Goal: Task Accomplishment & Management: Manage account settings

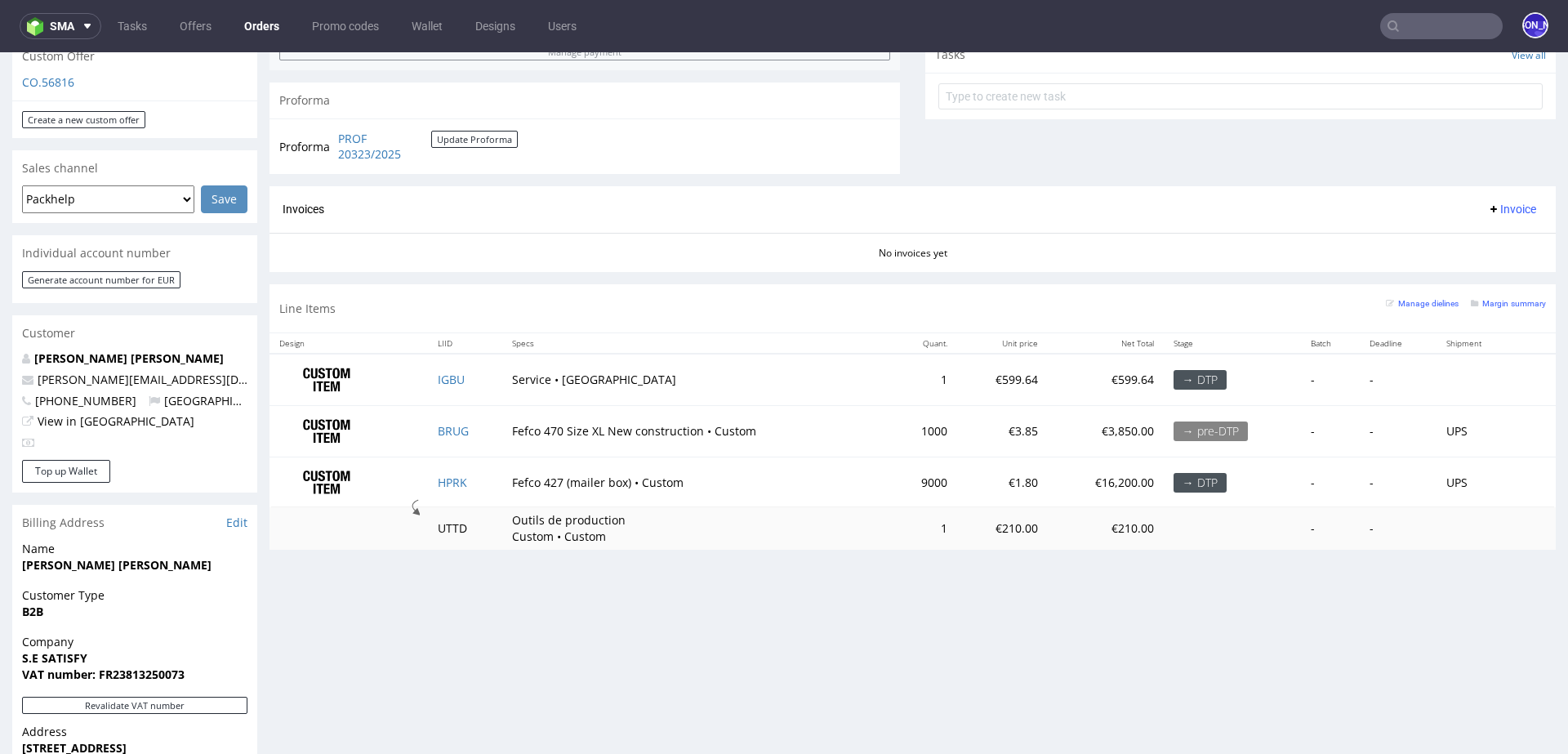
scroll to position [582, 0]
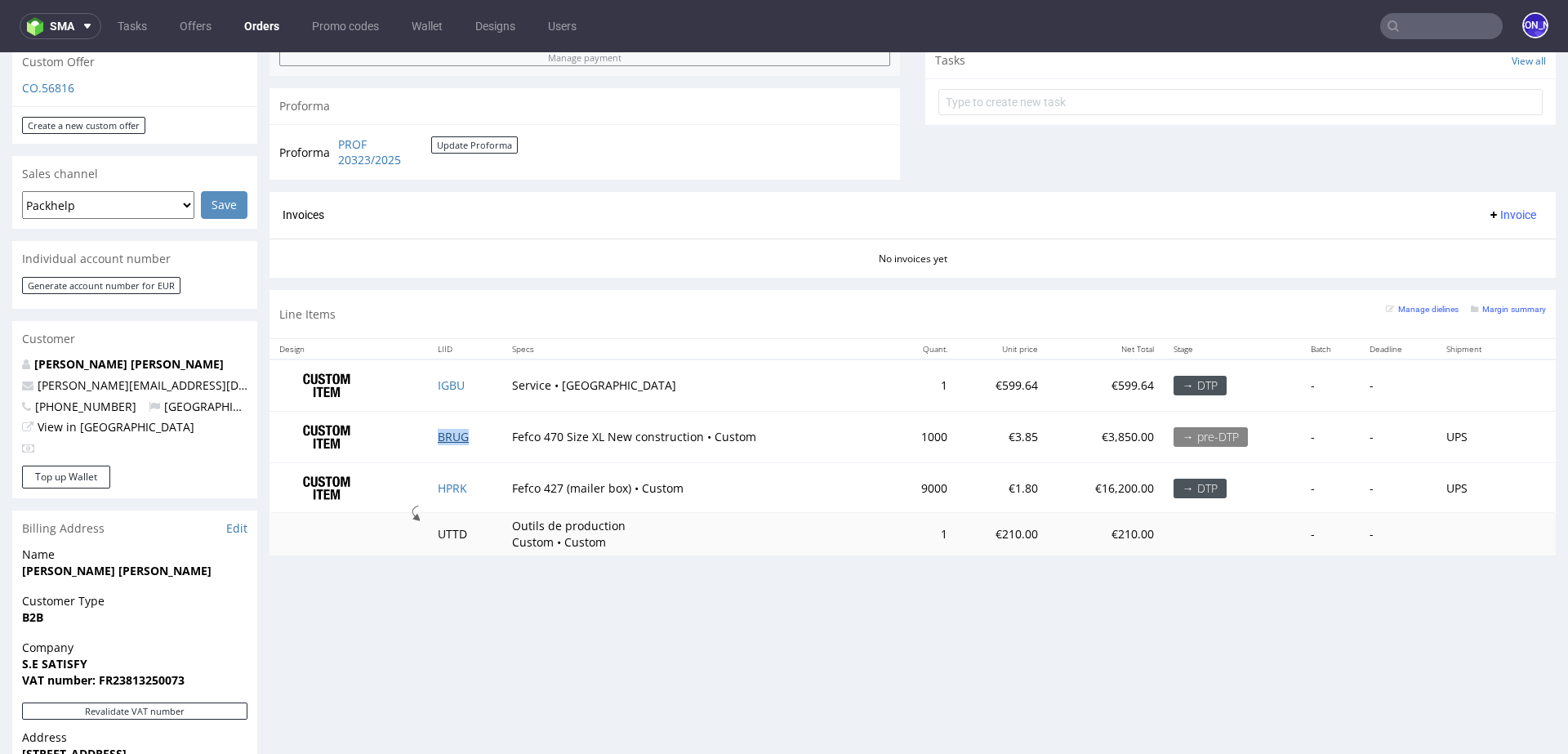
click at [448, 432] on link "BRUG" at bounding box center [454, 436] width 31 height 16
click at [447, 490] on link "HPRK" at bounding box center [453, 488] width 29 height 16
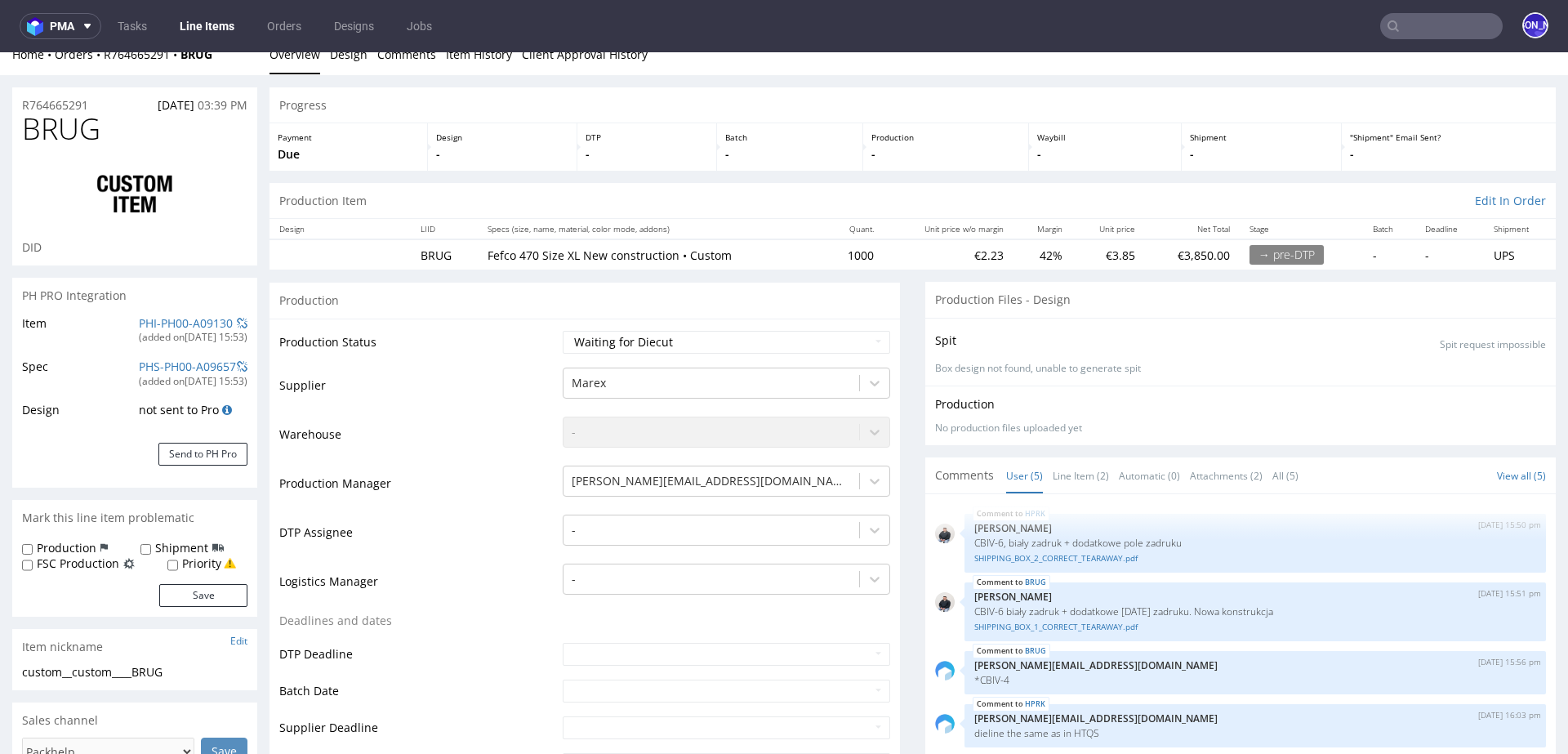
scroll to position [21, 0]
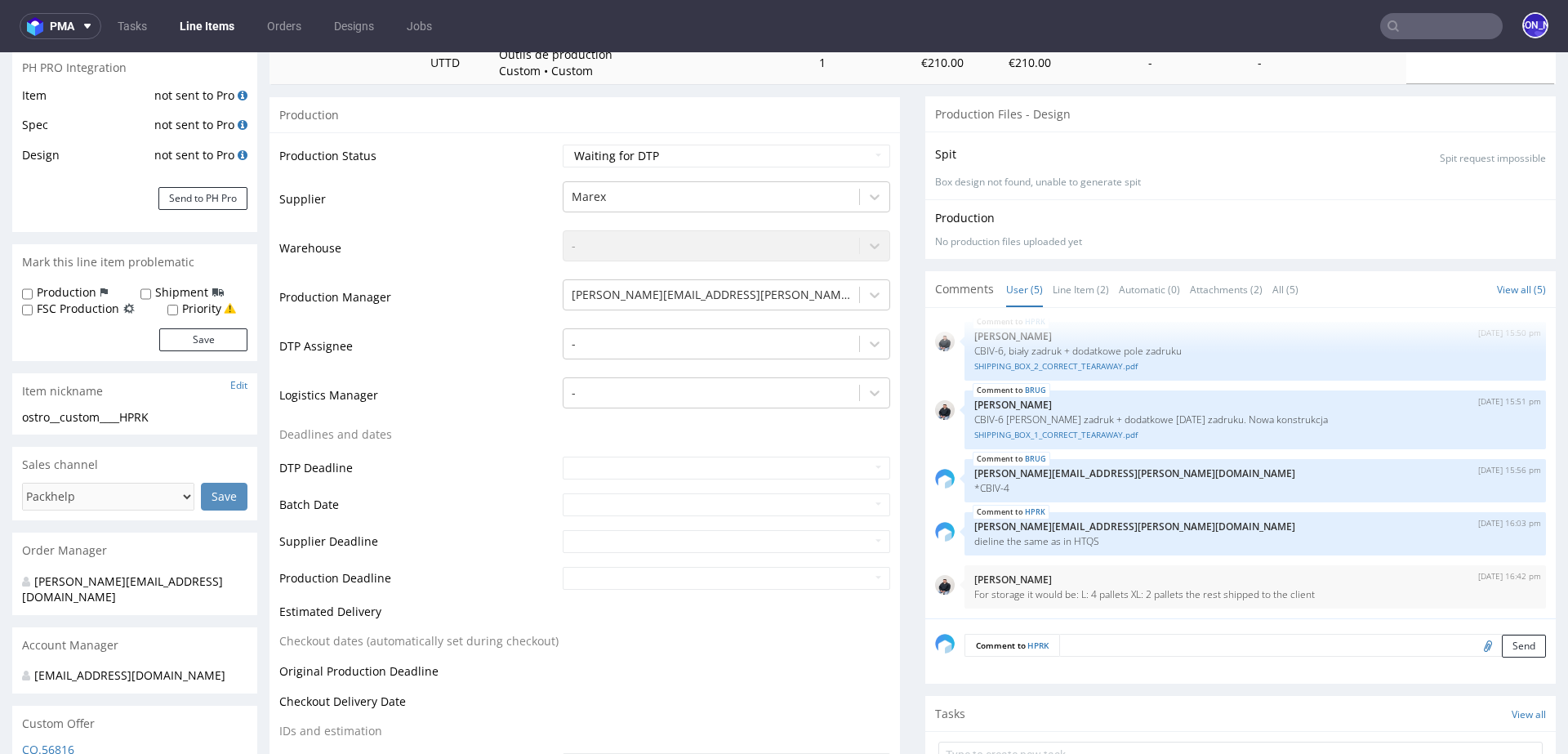
scroll to position [248, 0]
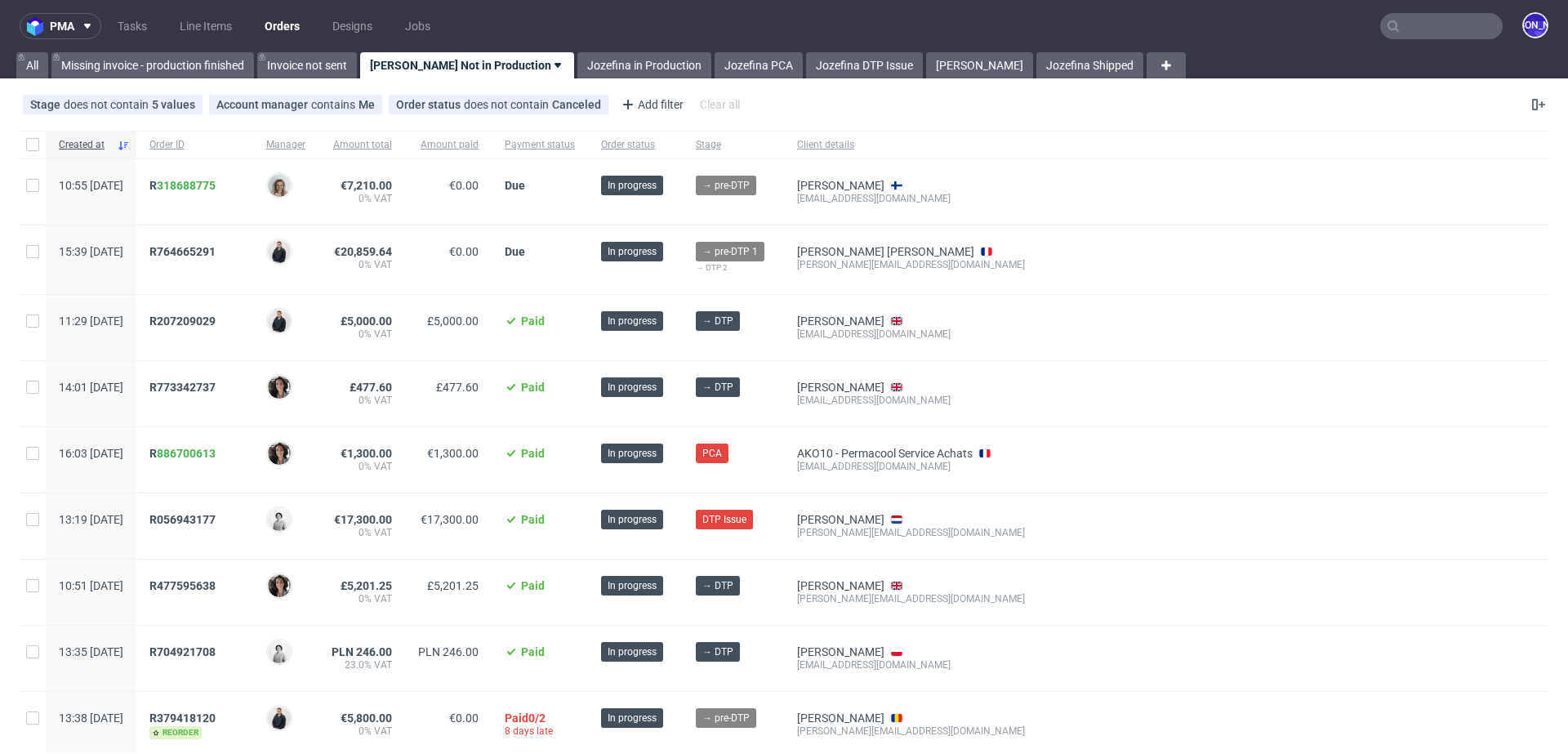
click at [1436, 32] on input "text" at bounding box center [1441, 26] width 122 height 26
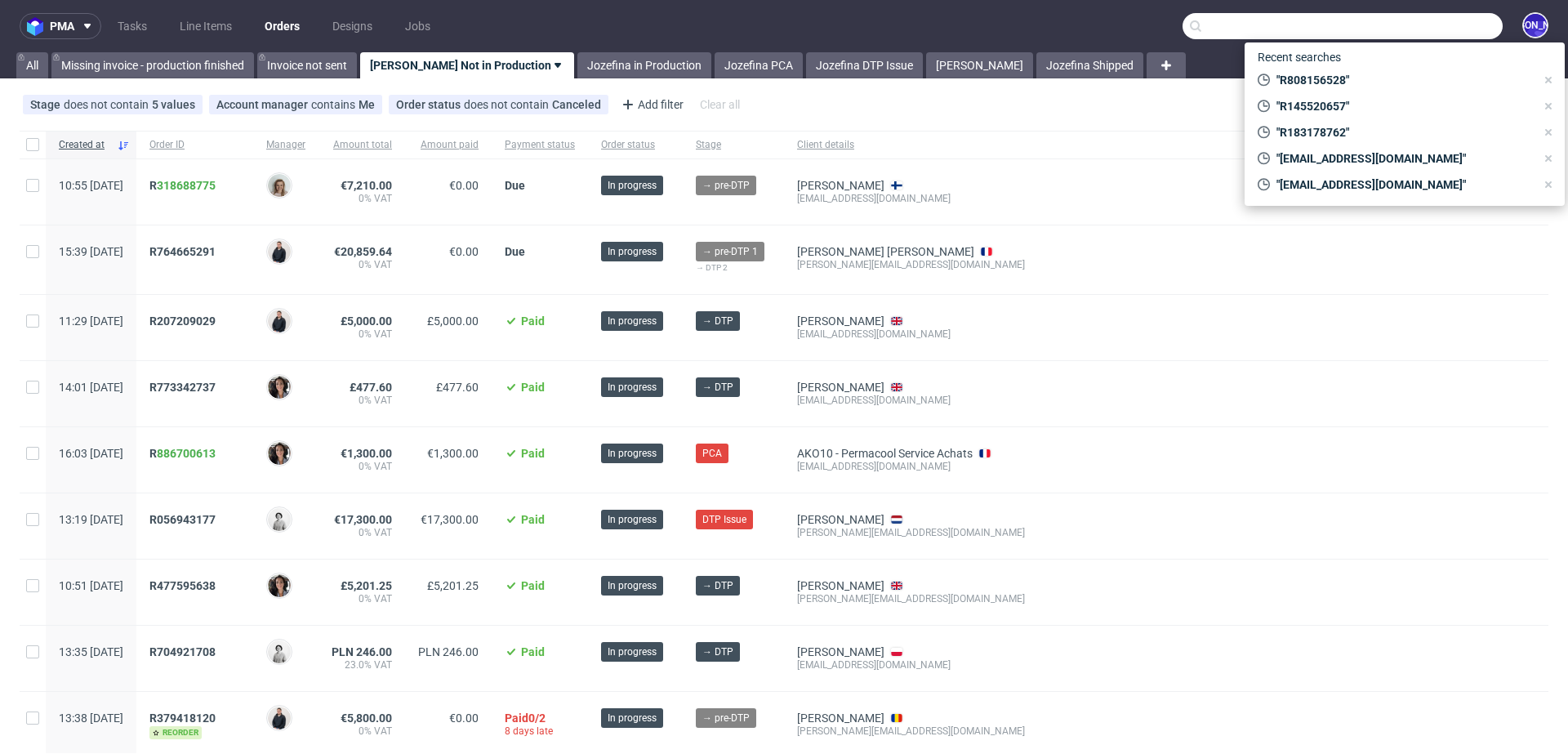
paste input "[PERSON_NAME][EMAIL_ADDRESS][DOMAIN_NAME]"
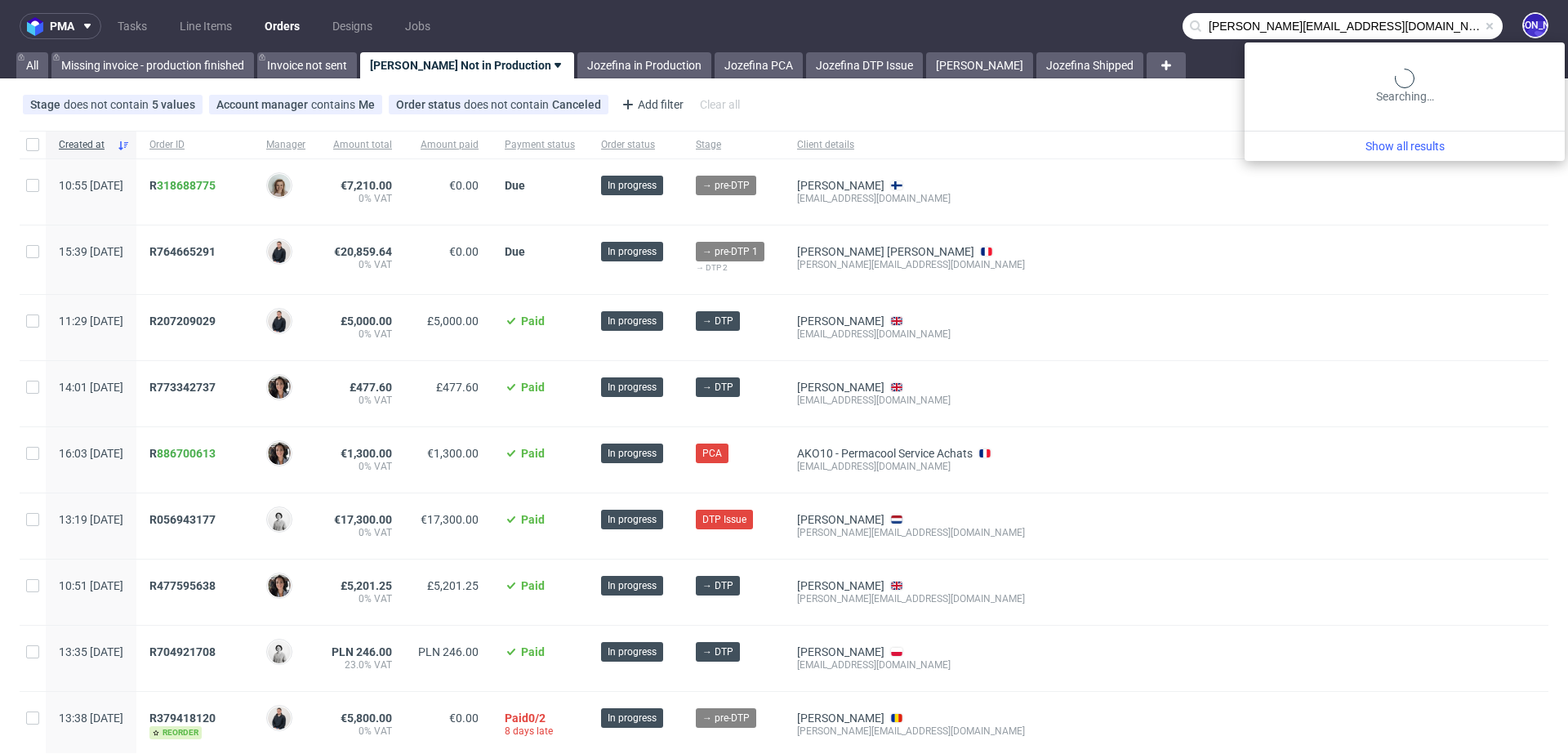
type input "[PERSON_NAME][EMAIL_ADDRESS][DOMAIN_NAME]"
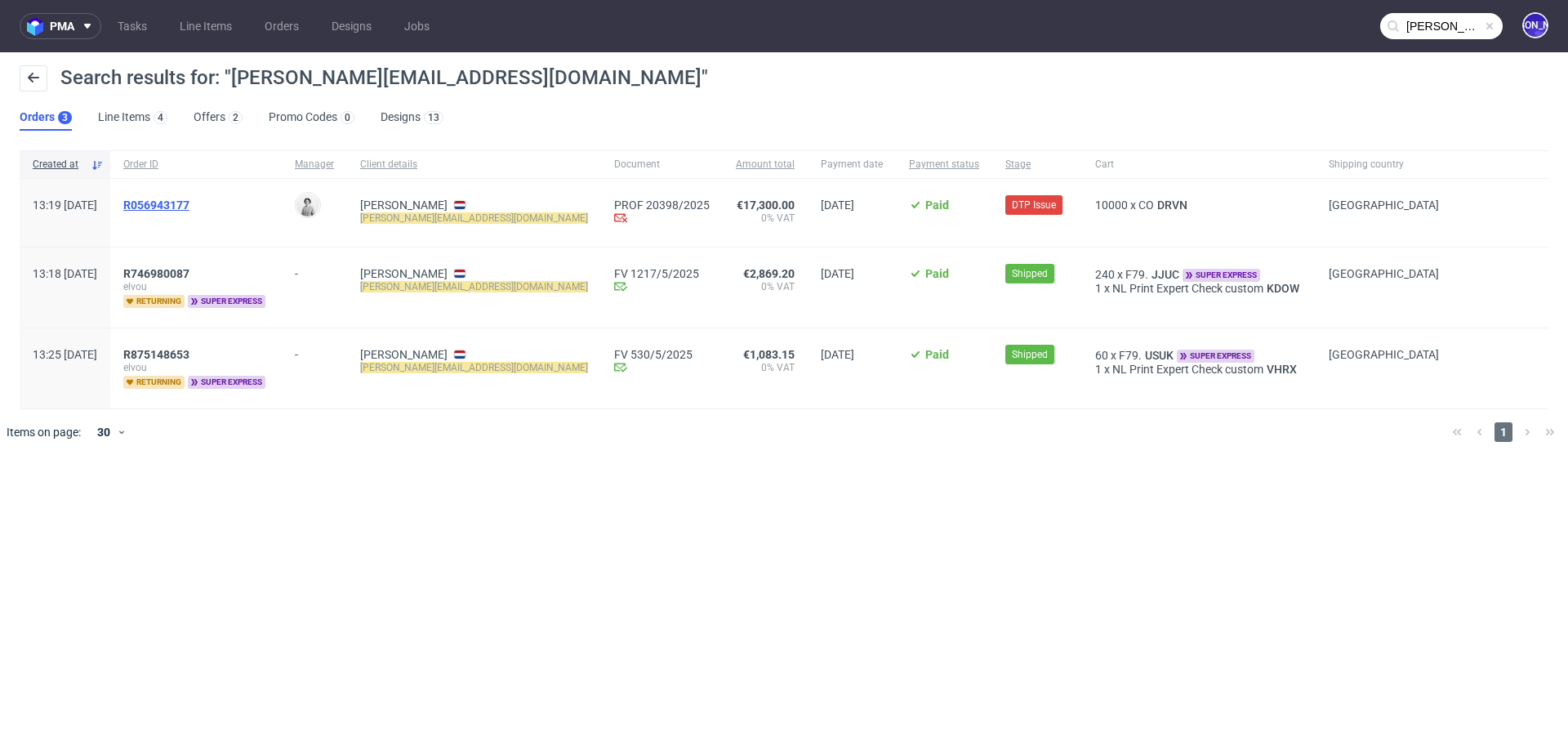
click at [189, 208] on span "R056943177" at bounding box center [156, 205] width 66 height 13
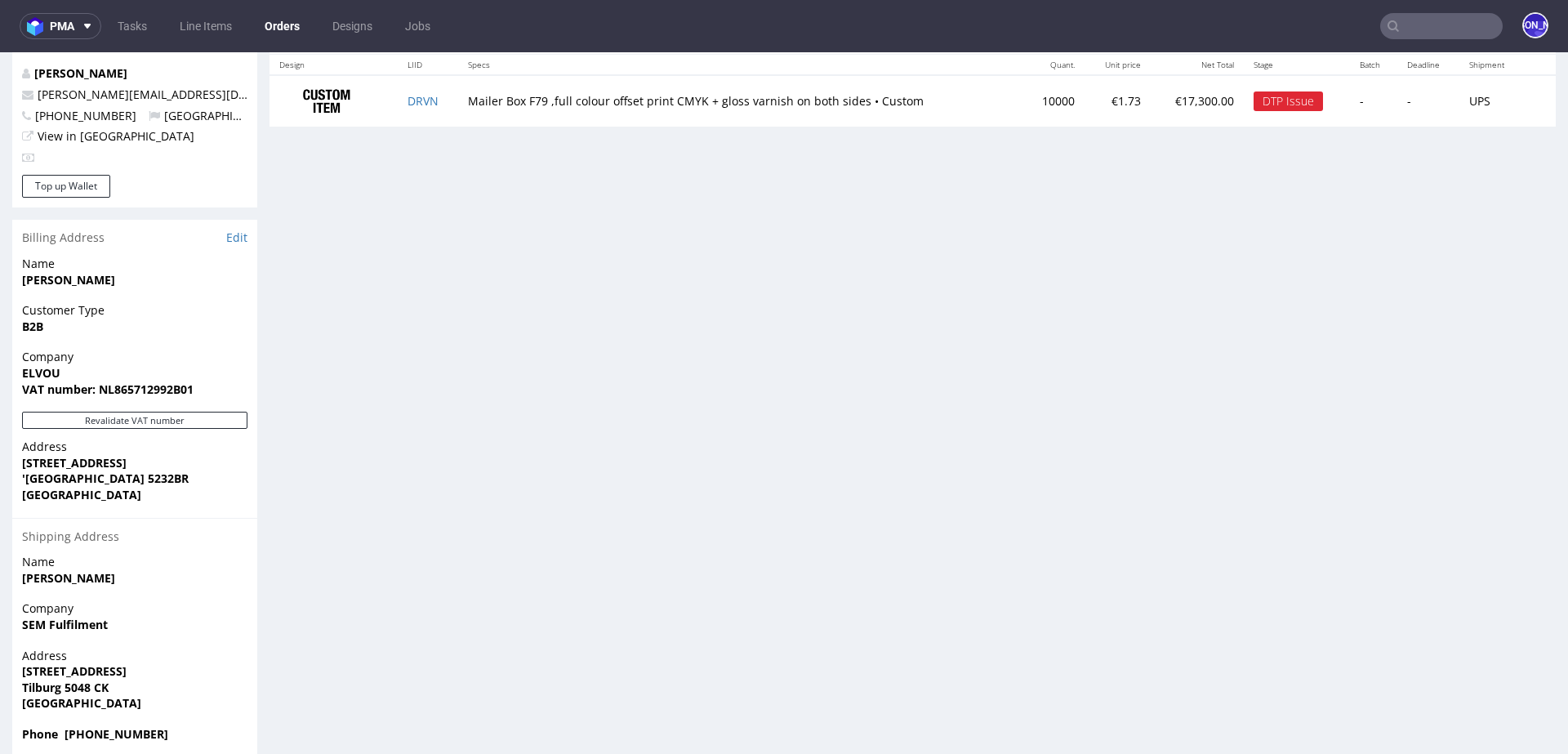
scroll to position [881, 0]
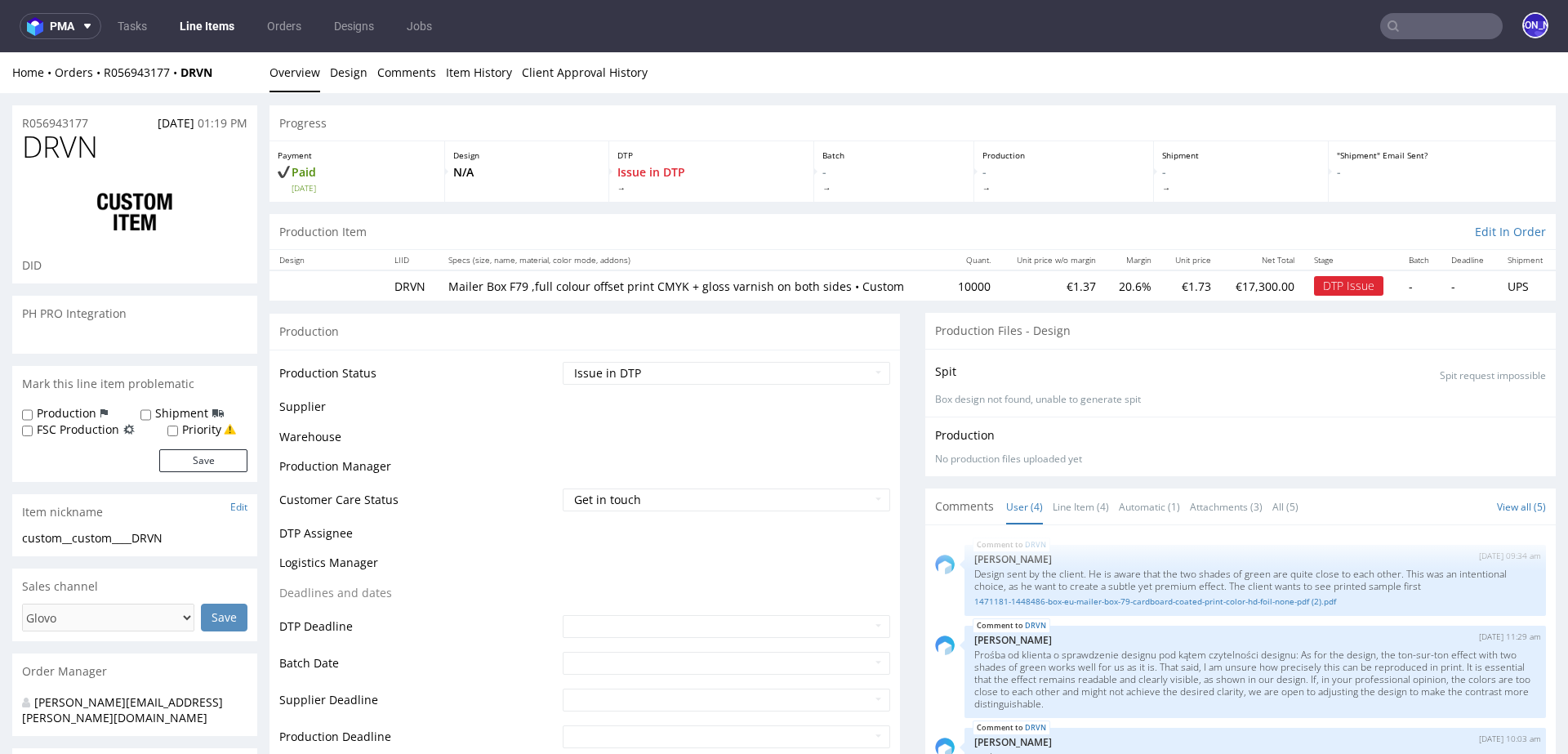
scroll to position [140, 0]
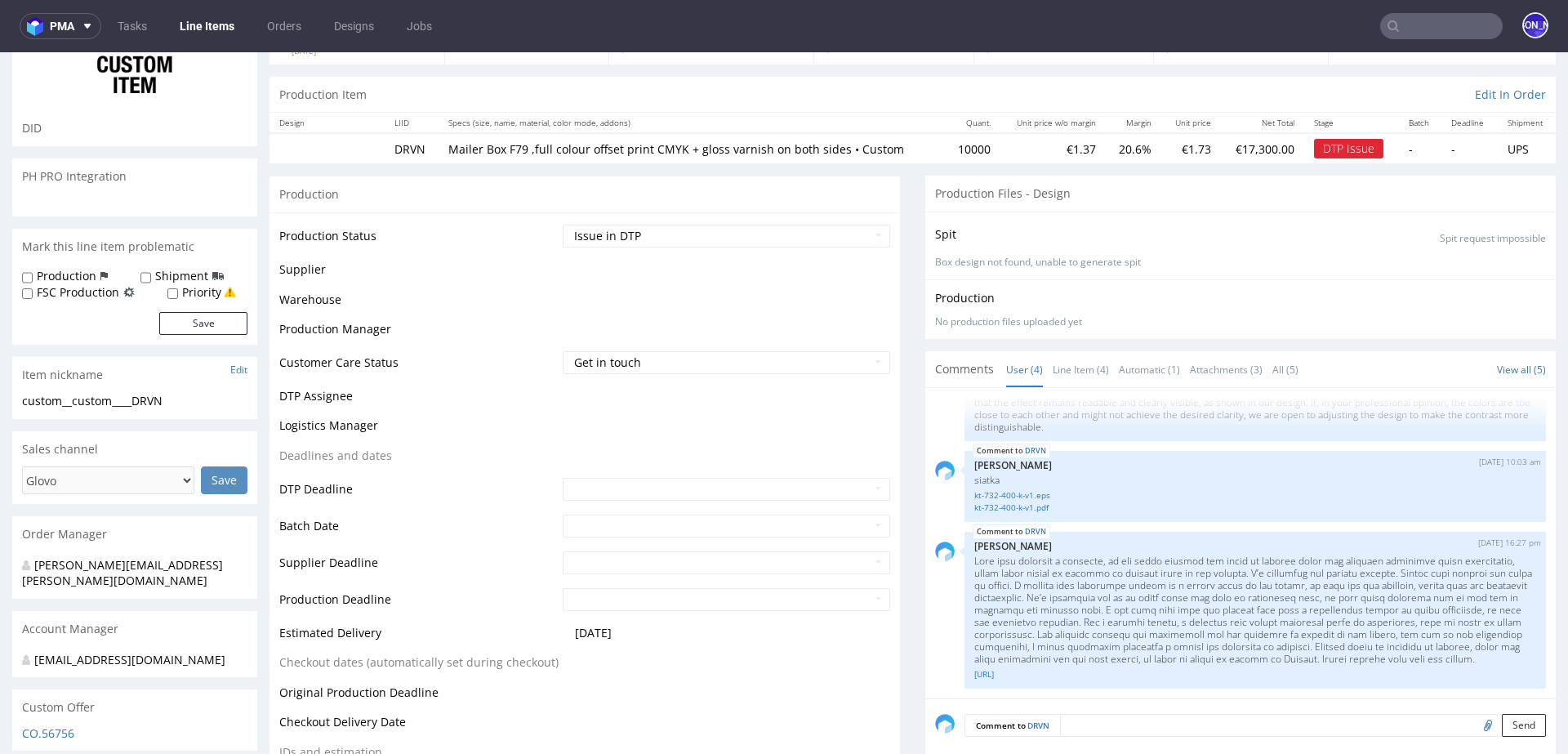
select select "in_progress"
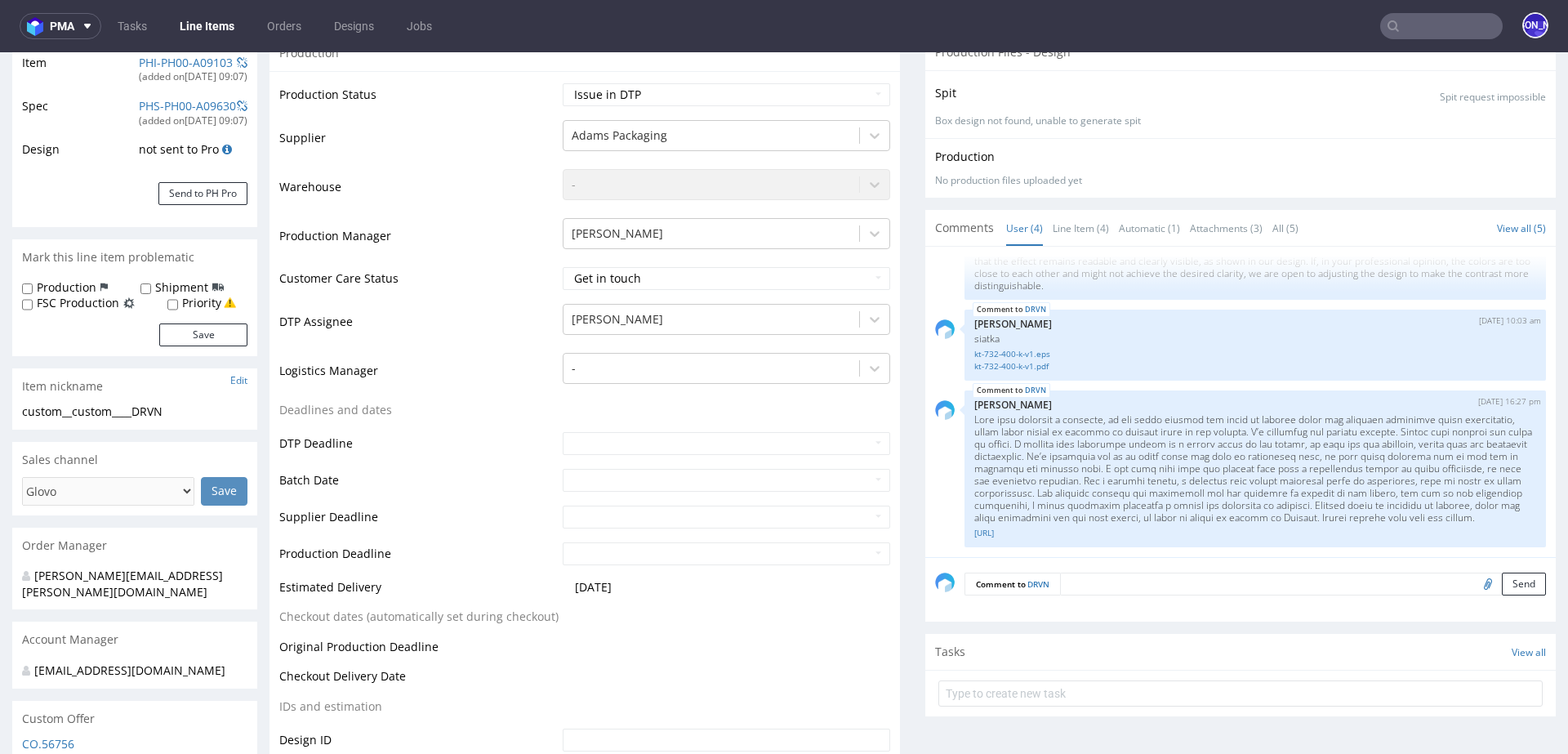
scroll to position [317, 0]
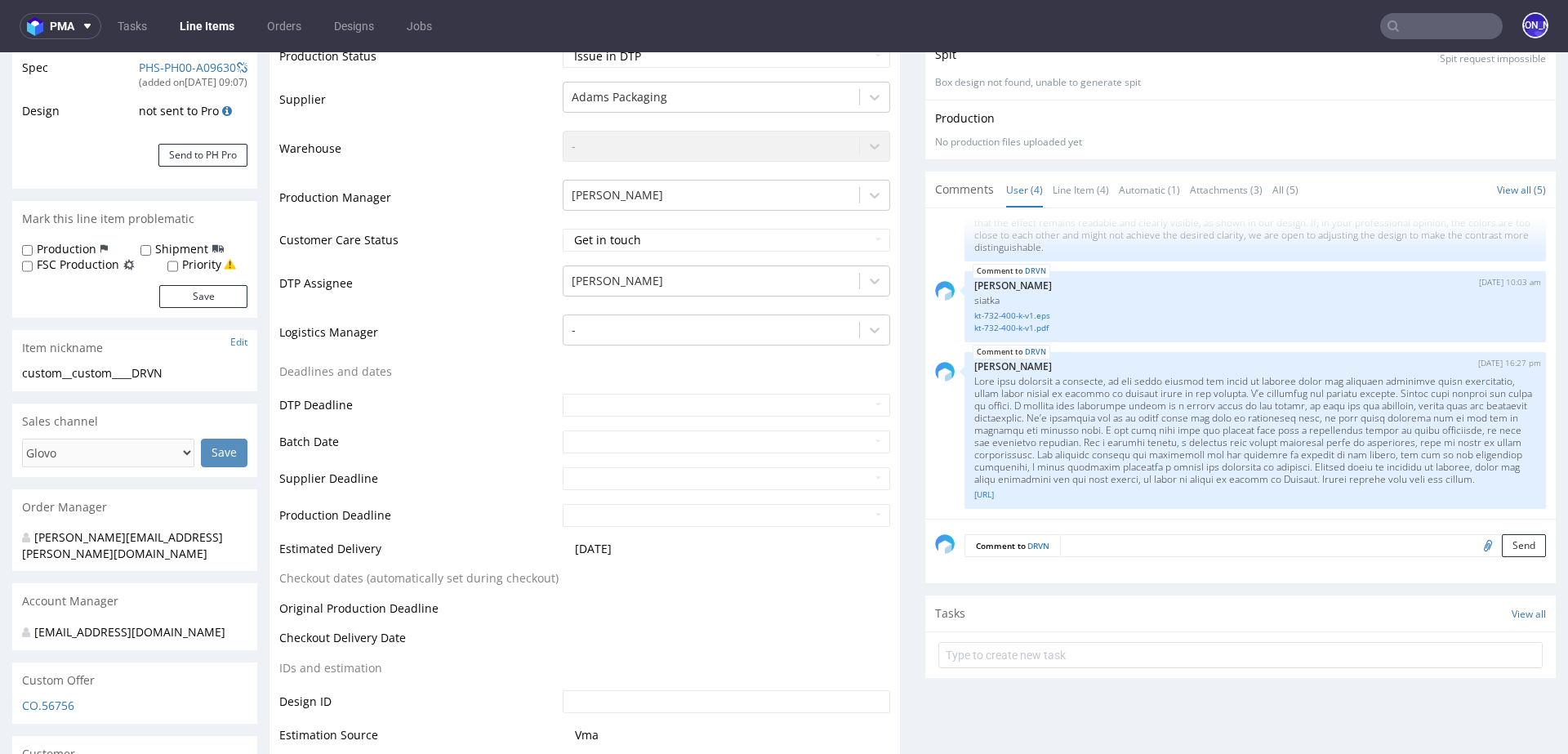
click at [1109, 539] on textarea at bounding box center [1303, 546] width 486 height 23
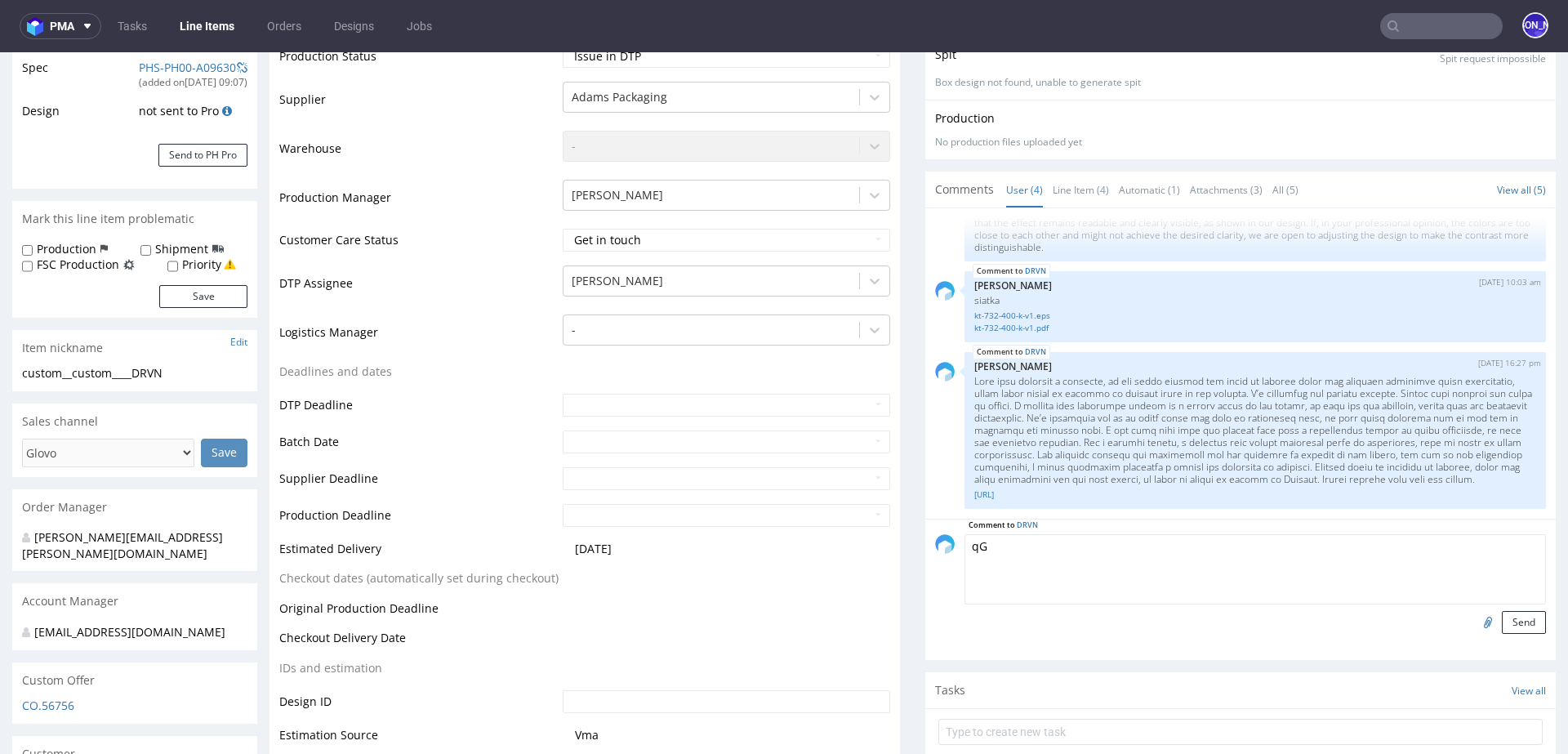
type textarea "q"
type textarea "a"
click at [1008, 549] on textarea "After sending to the client the issue" at bounding box center [1255, 569] width 581 height 70
click at [1201, 545] on textarea "After explaining to the client the issue" at bounding box center [1255, 569] width 581 height 70
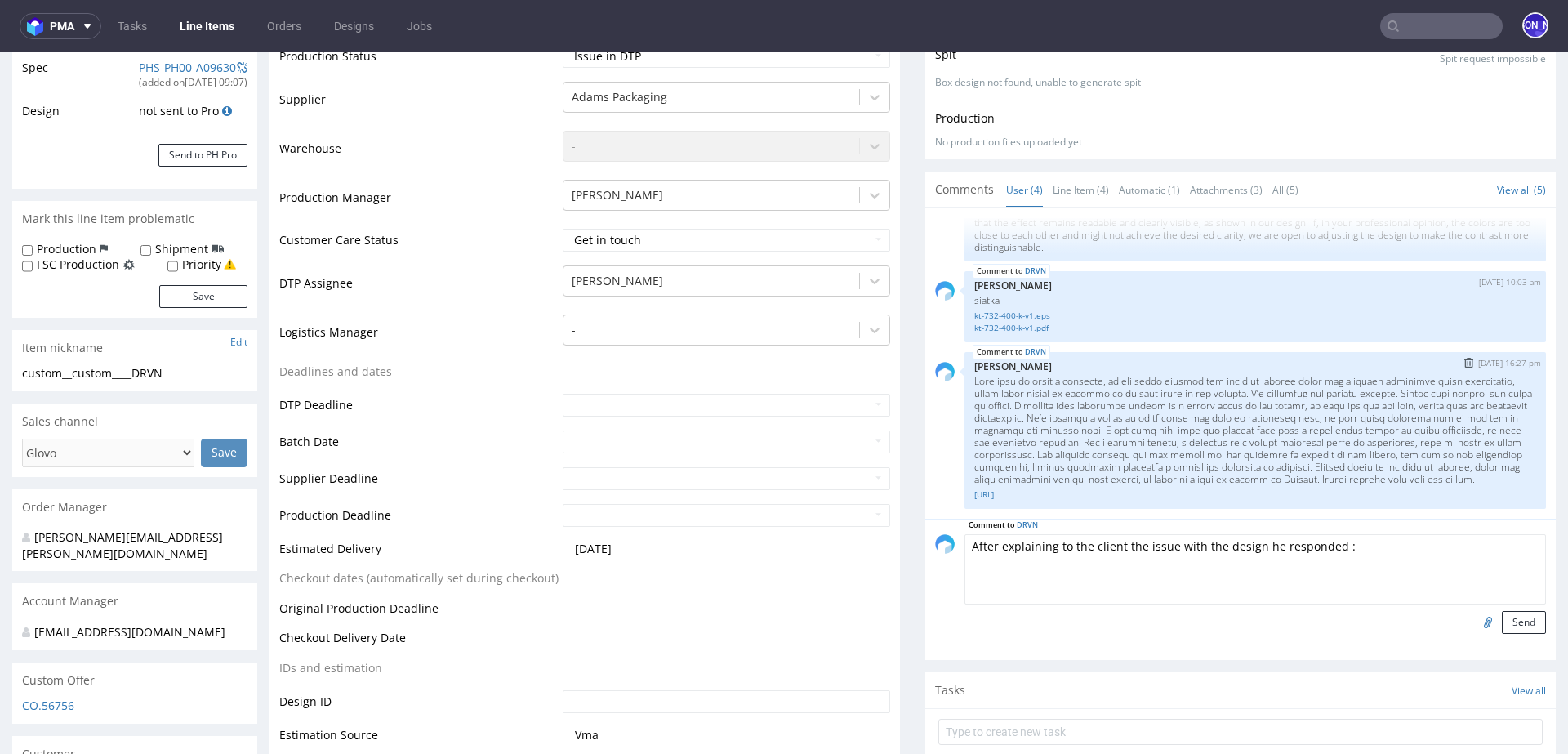
paste textarea "In this mail you find the updated design and the proof of payment. I really hop…"
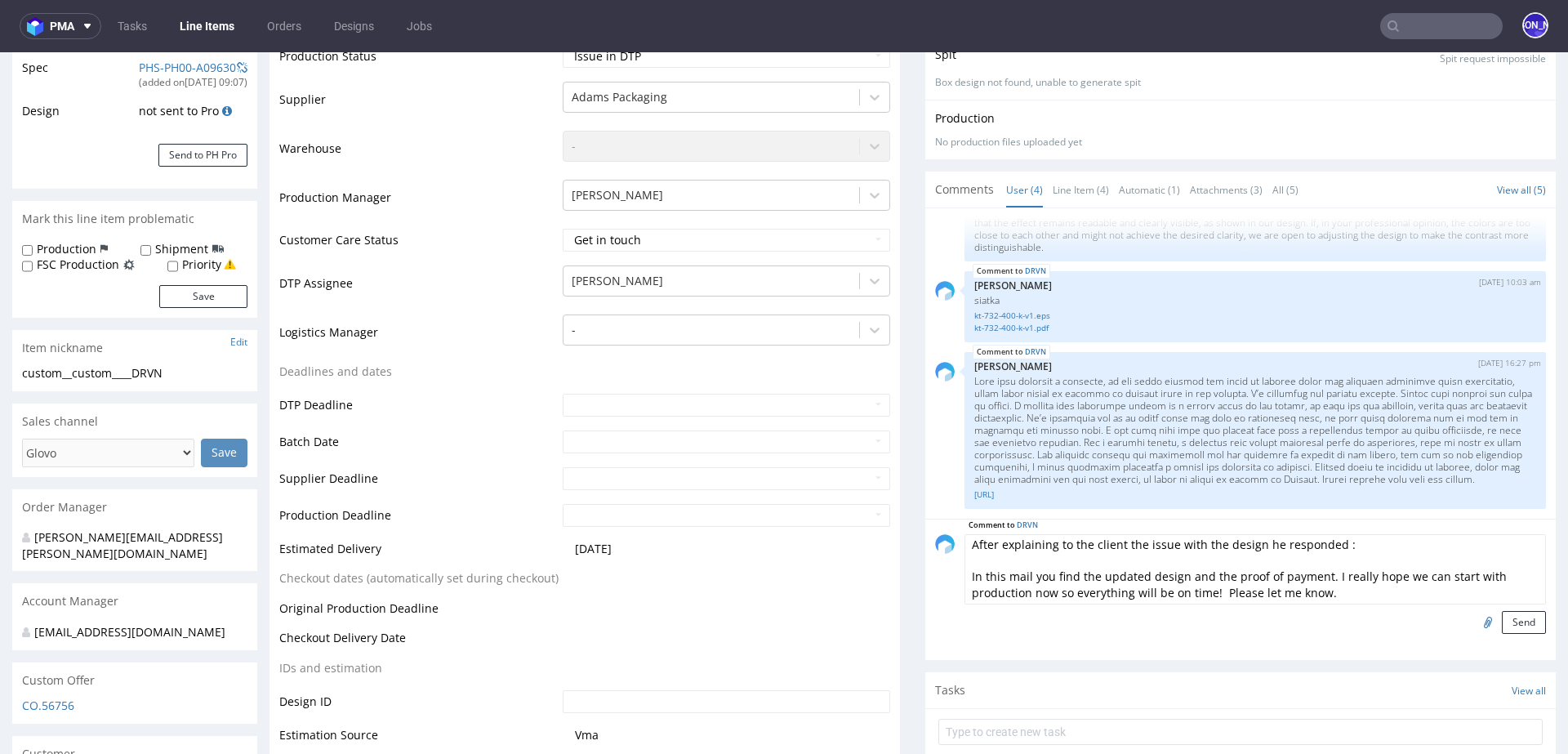
scroll to position [28, 0]
drag, startPoint x: 1323, startPoint y: 566, endPoint x: 1210, endPoint y: 566, distance: 113.0
click at [1210, 566] on textarea "After explaining to the client the issue with the design he responded : In this…" at bounding box center [1255, 569] width 581 height 70
type textarea "After explaining to the client the issue with the design he responded : In this…"
click at [1474, 622] on input "file" at bounding box center [1485, 621] width 23 height 21
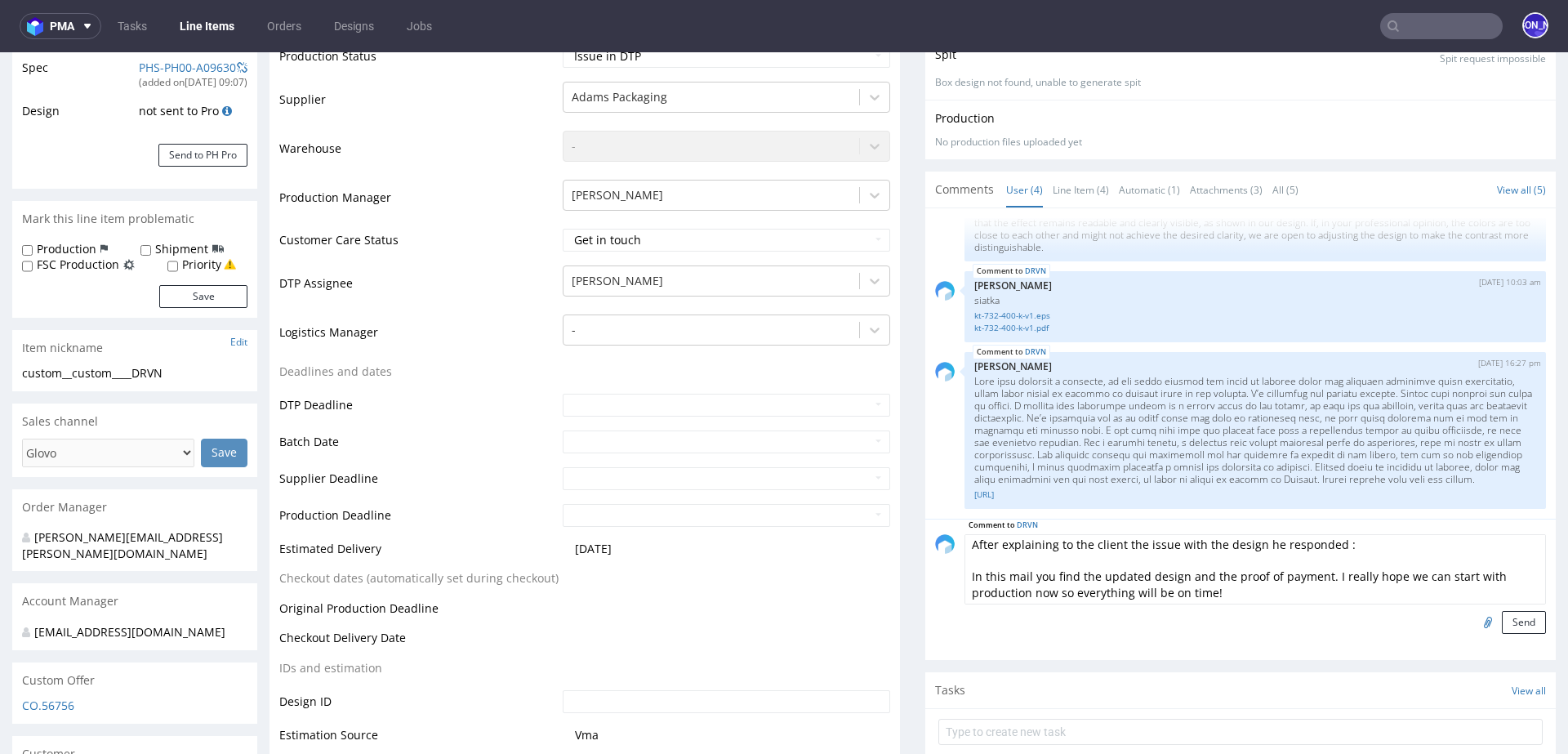
type input "C:\fakepath\File.jpg"
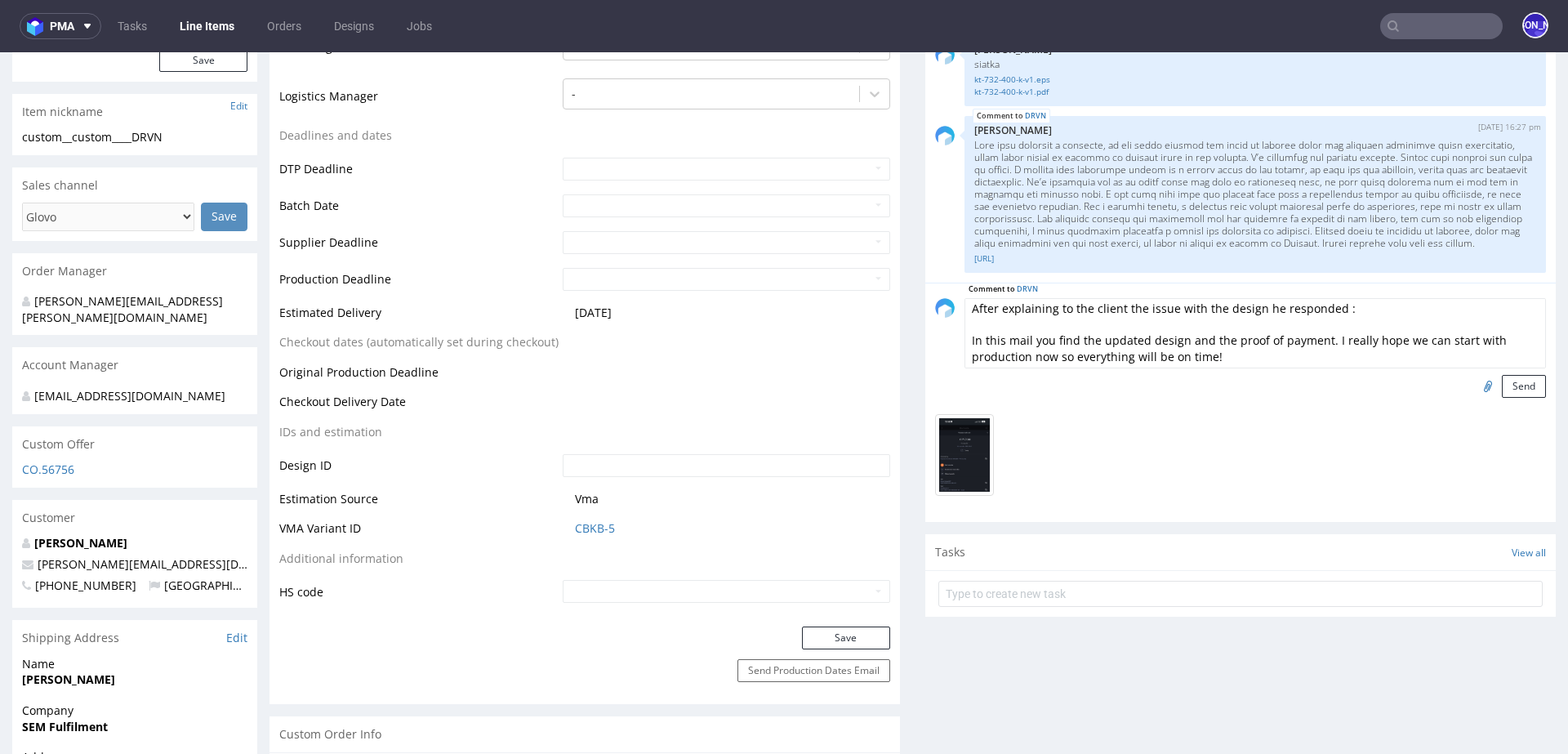
scroll to position [645, 0]
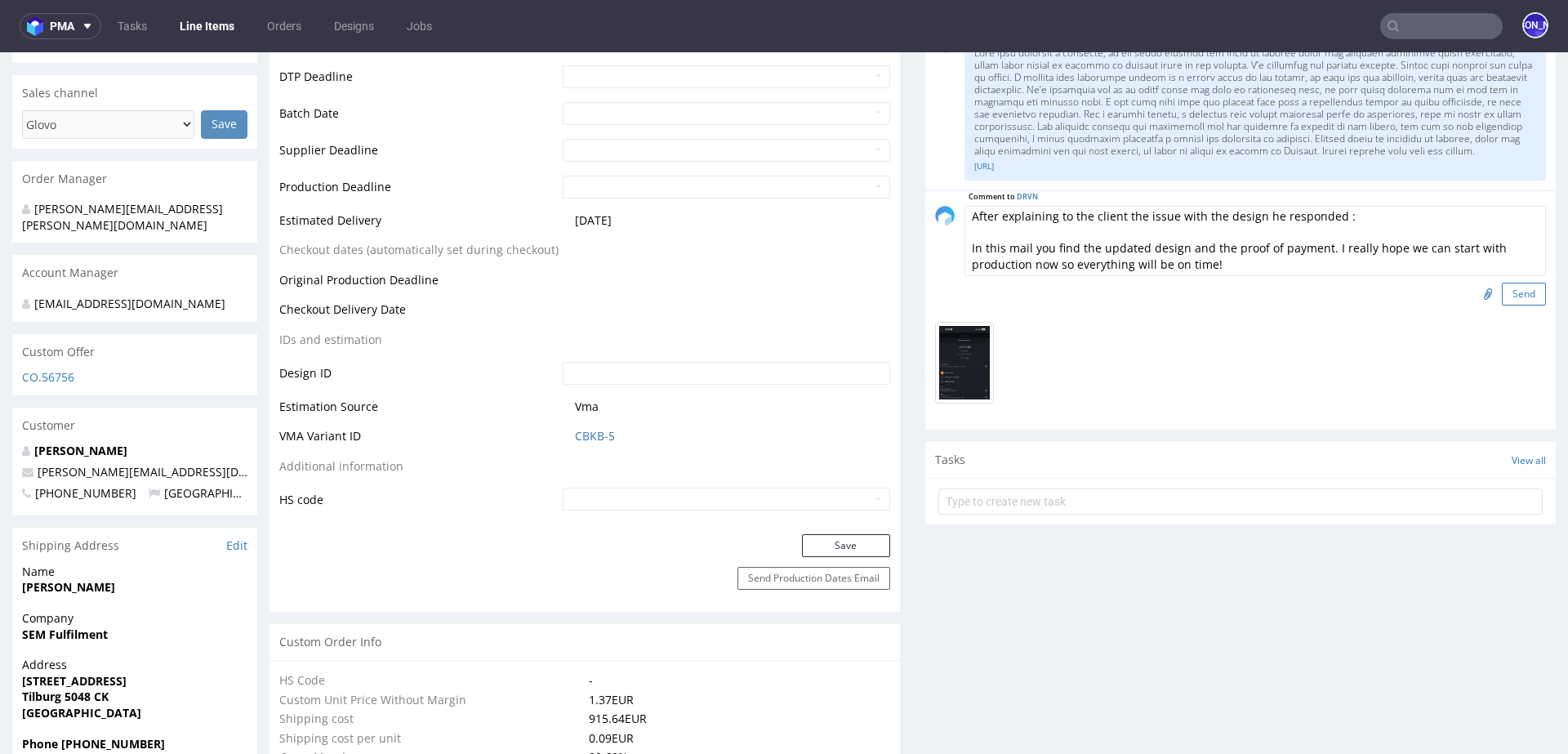
click at [1502, 295] on button "Send" at bounding box center [1524, 294] width 44 height 23
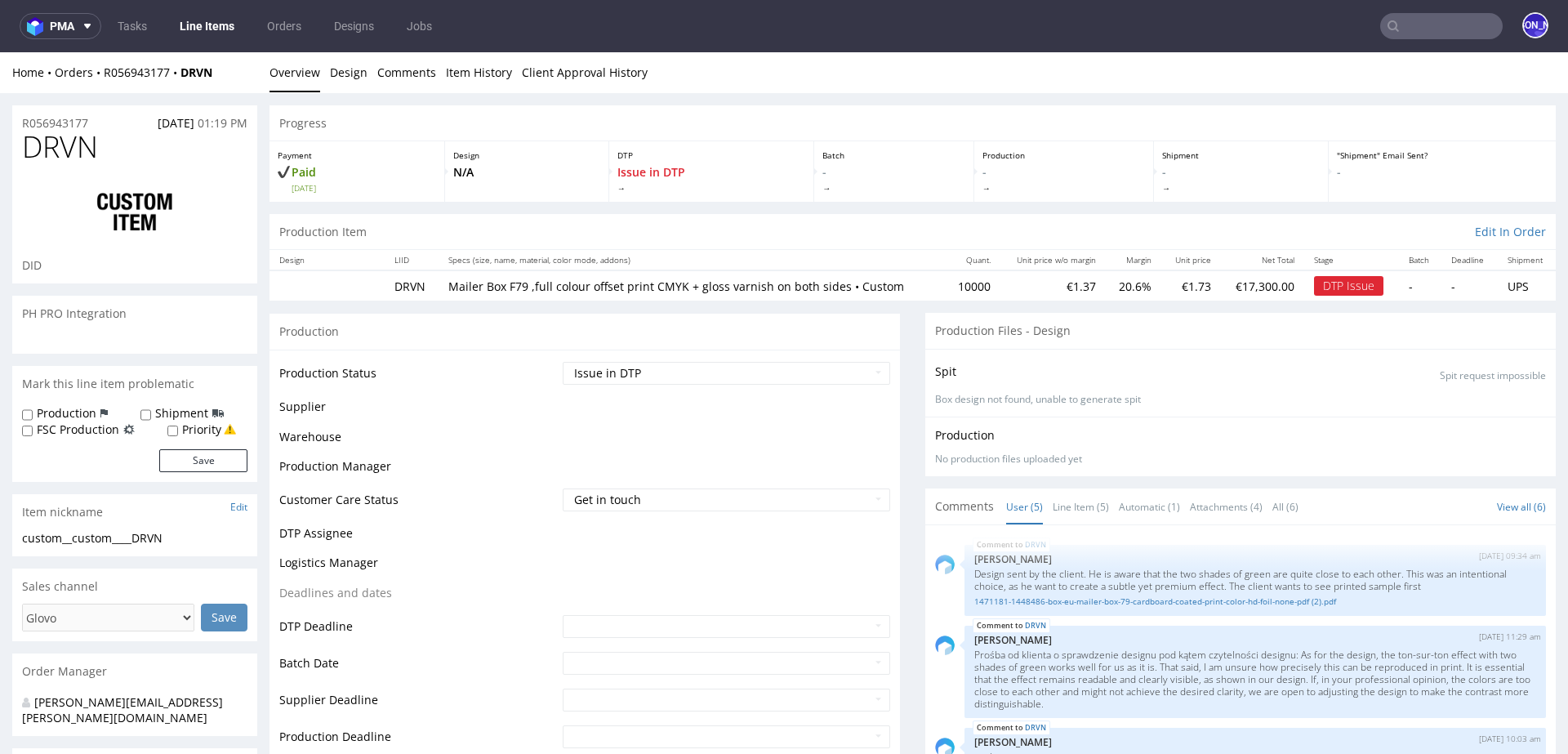
scroll to position [232, 0]
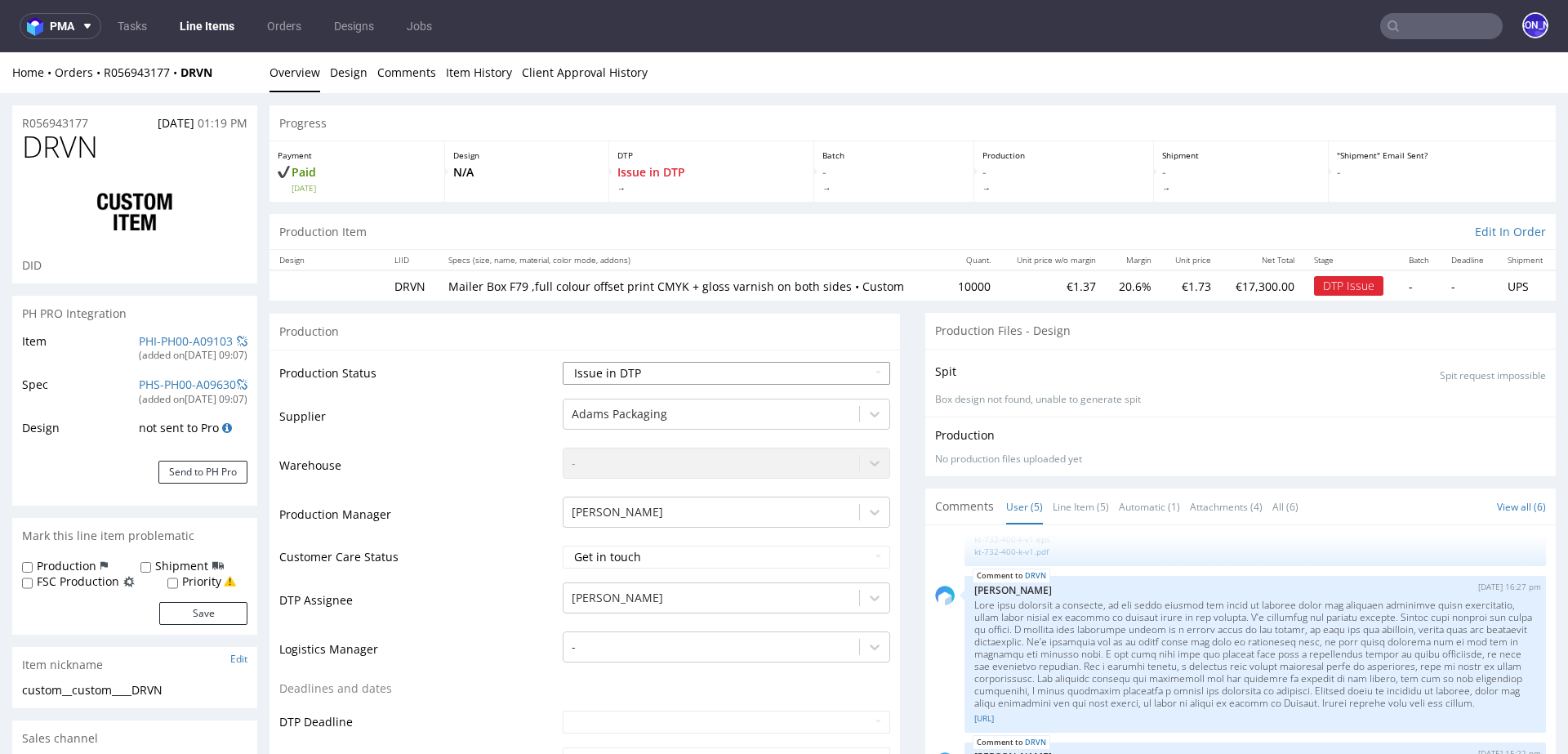
select select "in_progress"
click at [680, 371] on select "Waiting for Artwork Waiting for Diecut Waiting for Mockup Waiting for DTP Waiti…" at bounding box center [727, 373] width 328 height 23
select select "back_for_dtp"
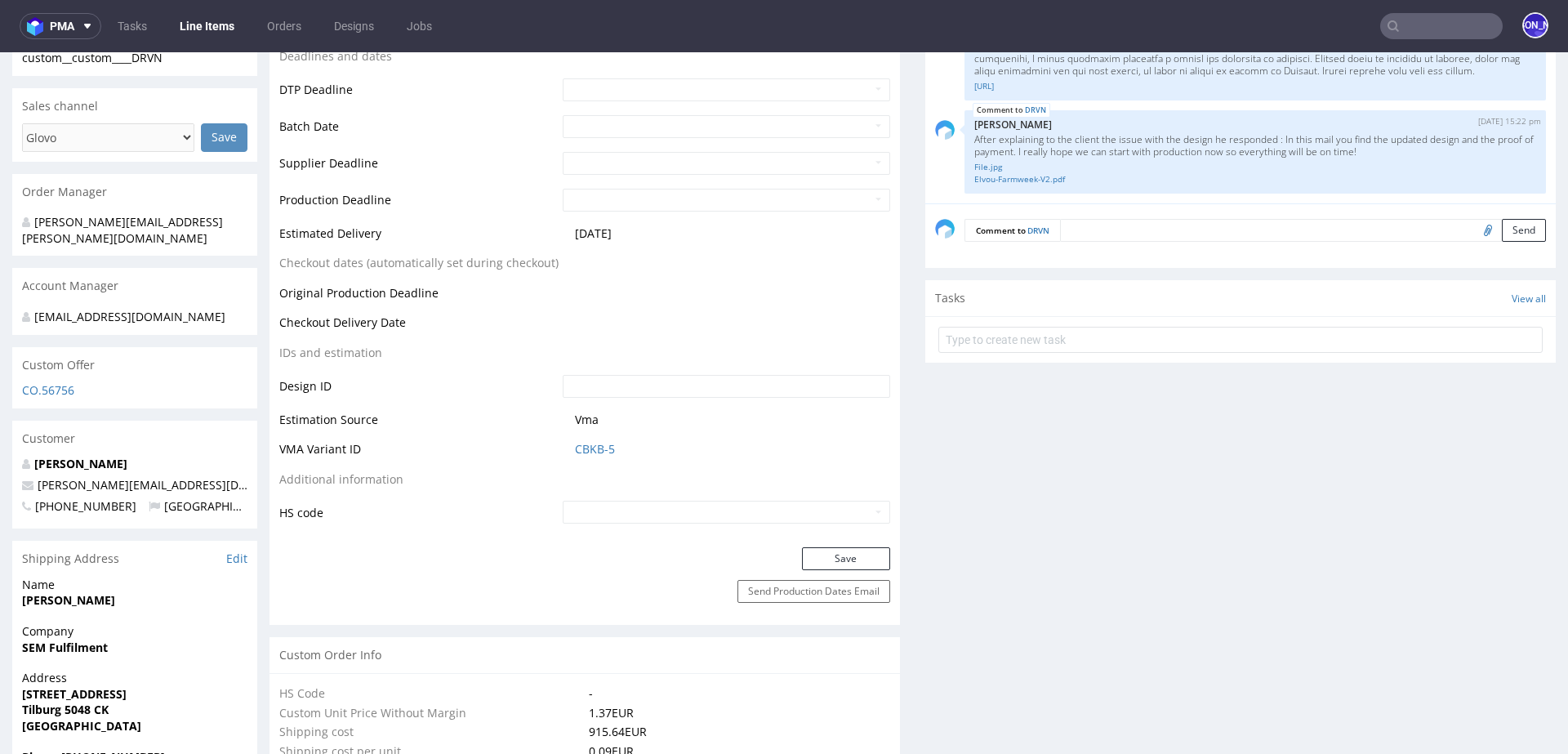
scroll to position [644, 0]
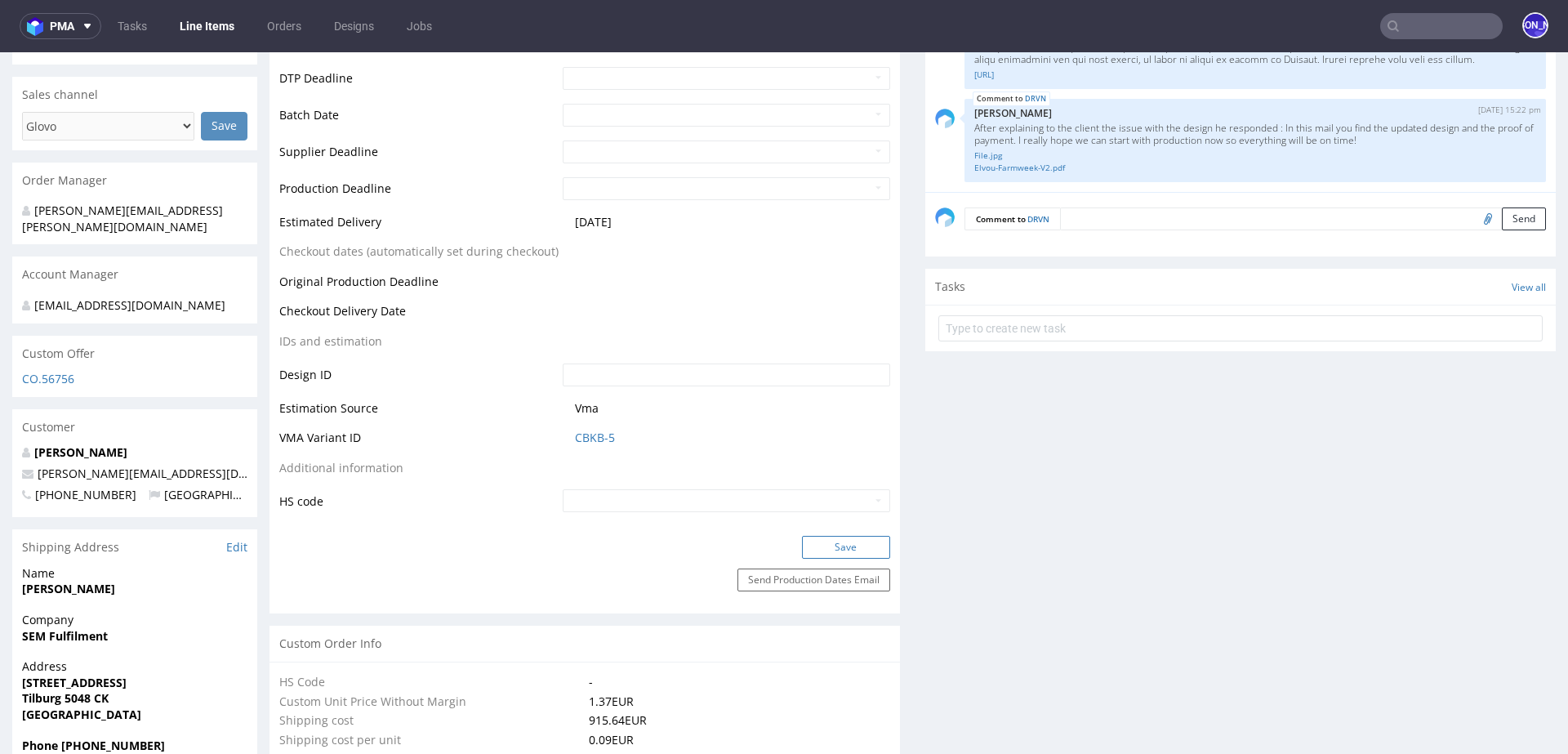
click at [824, 547] on button "Save" at bounding box center [846, 546] width 88 height 23
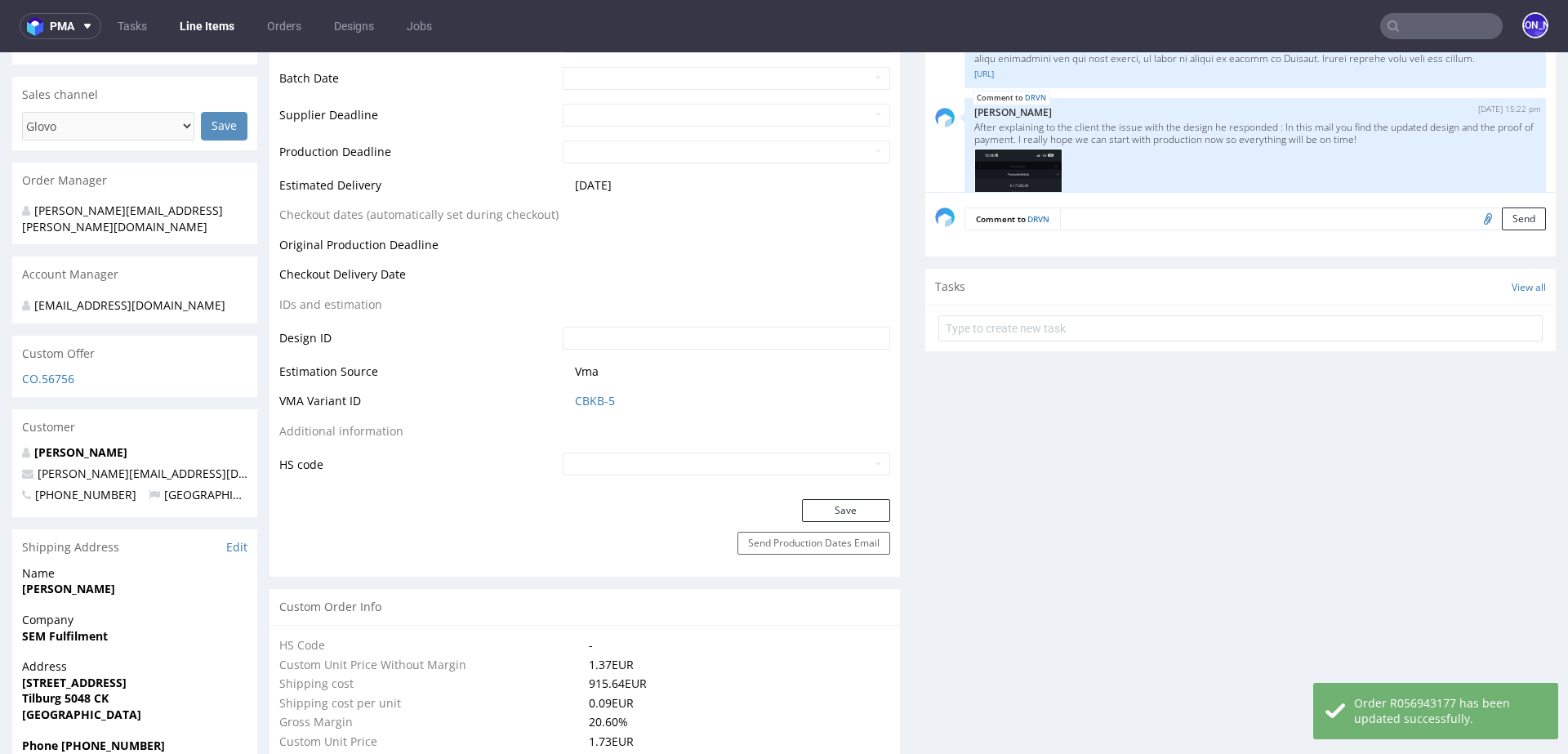
select select "in_progress"
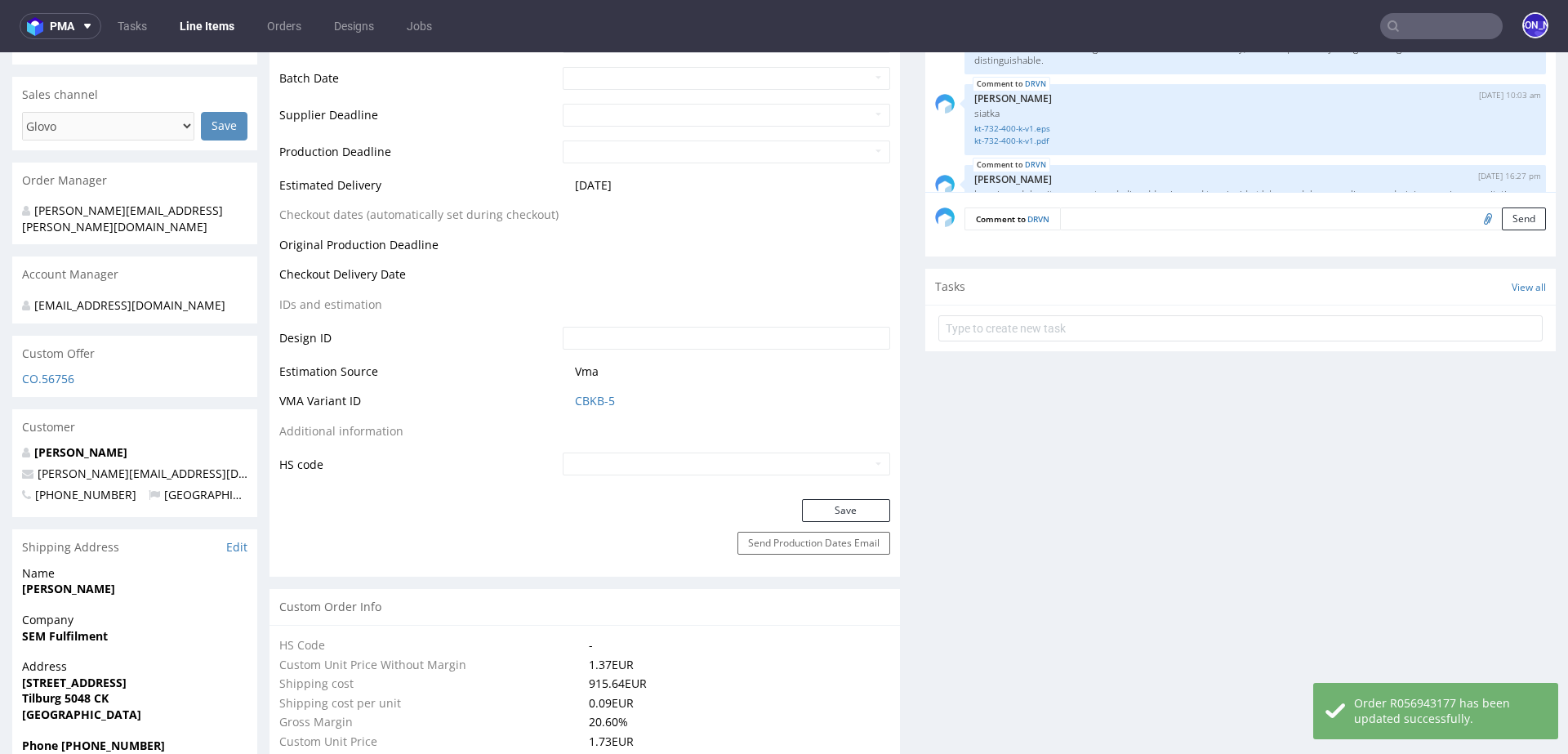
scroll to position [0, 0]
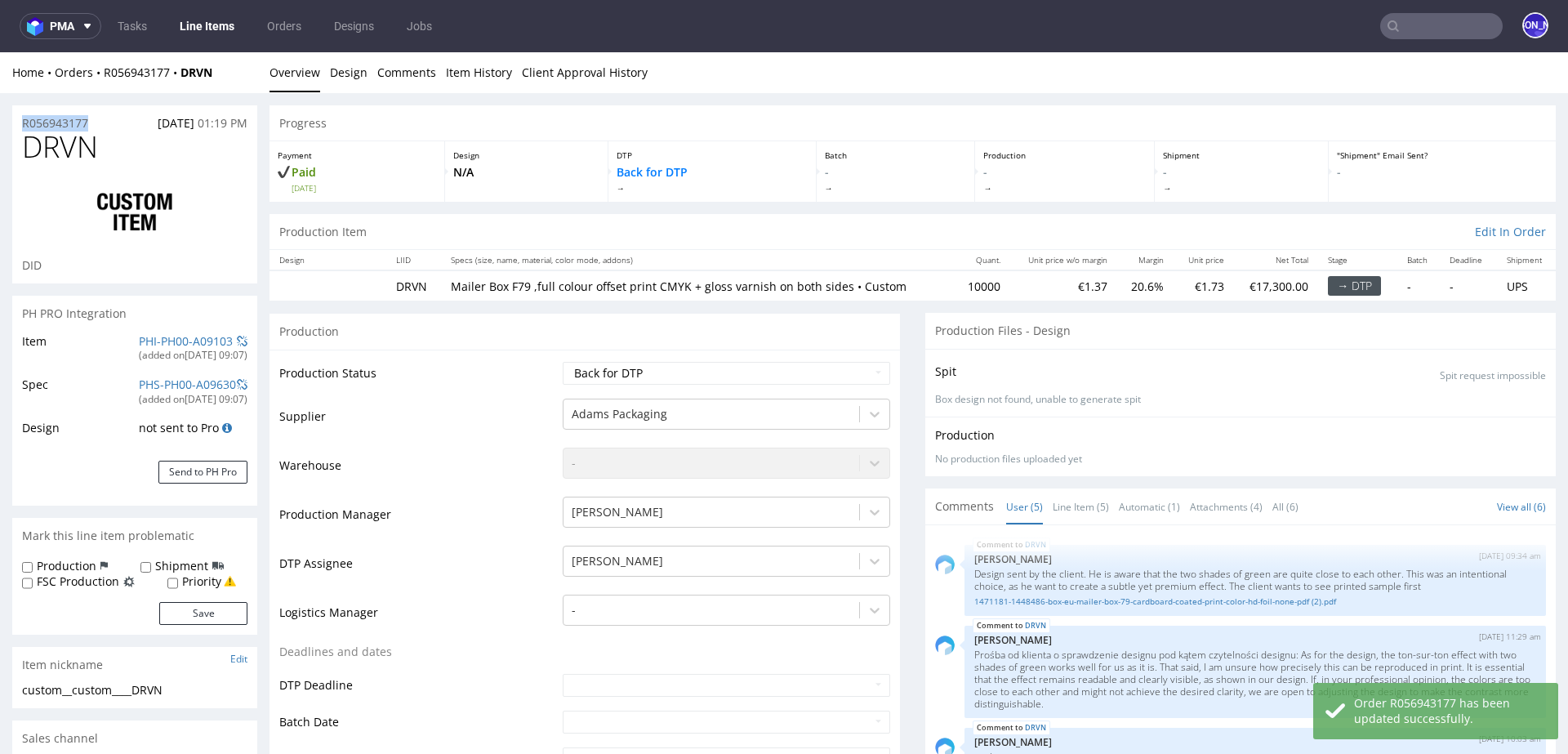
drag, startPoint x: 105, startPoint y: 126, endPoint x: 0, endPoint y: 126, distance: 105.0
copy p "R056943177"
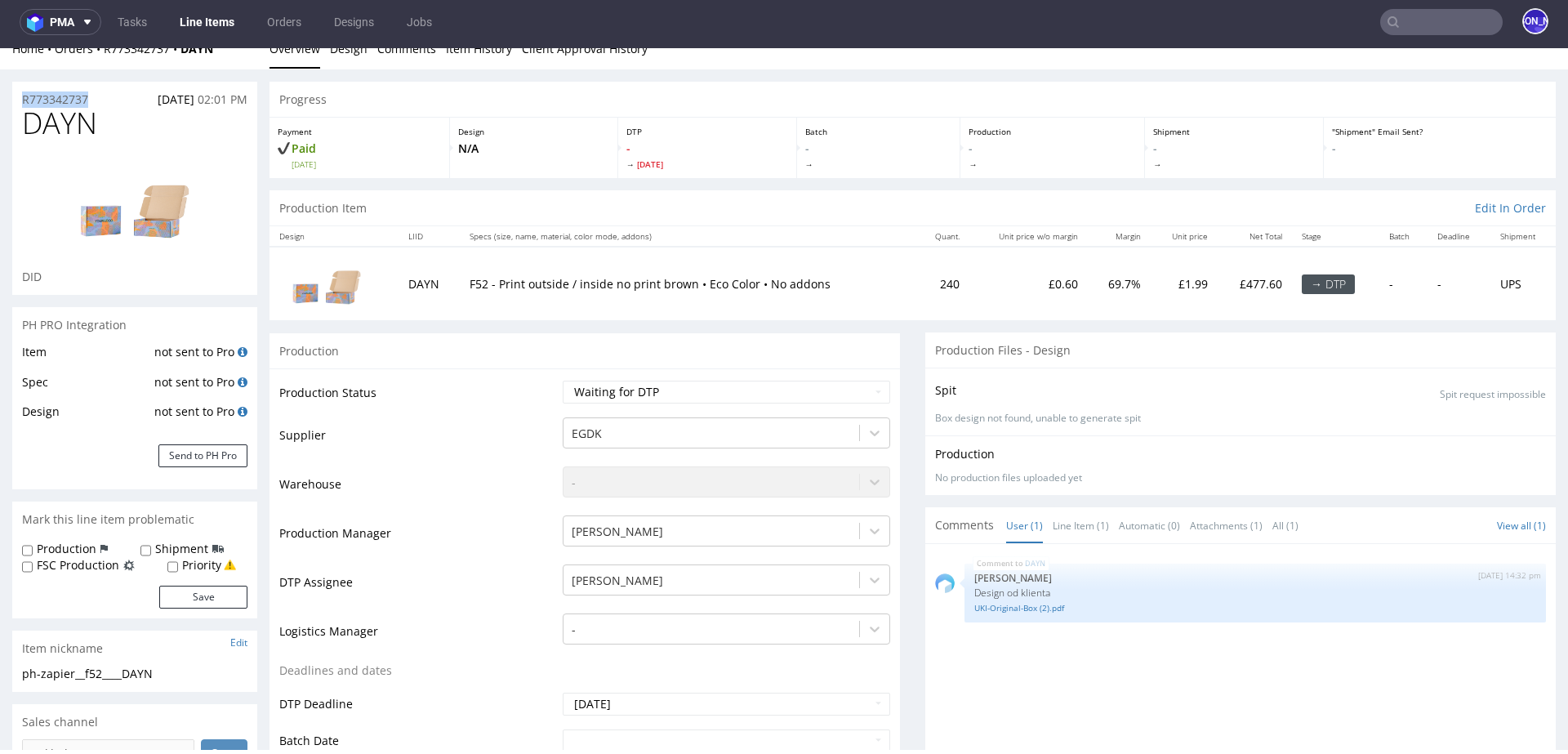
scroll to position [2, 0]
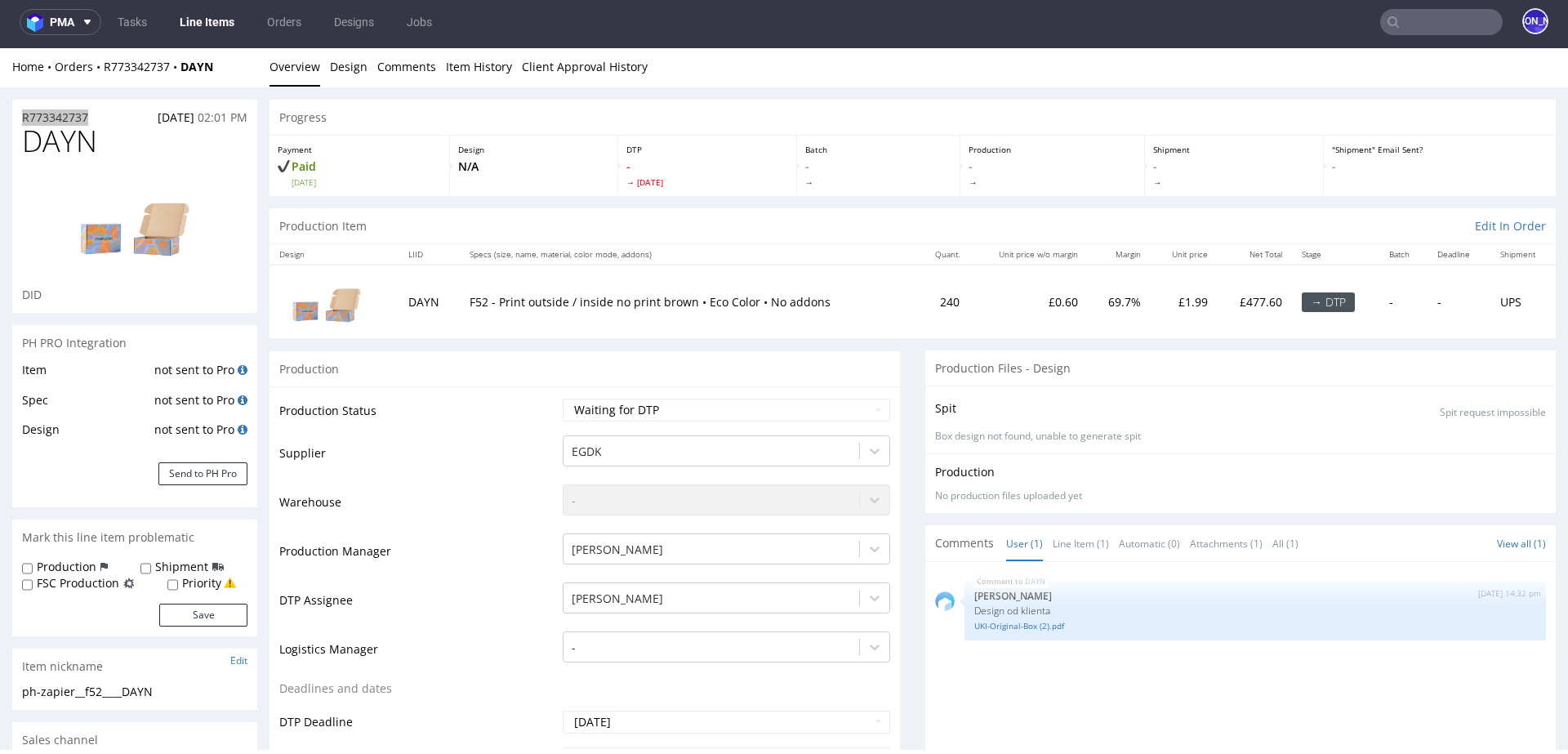
click at [1410, 28] on input "text" at bounding box center [1441, 22] width 122 height 26
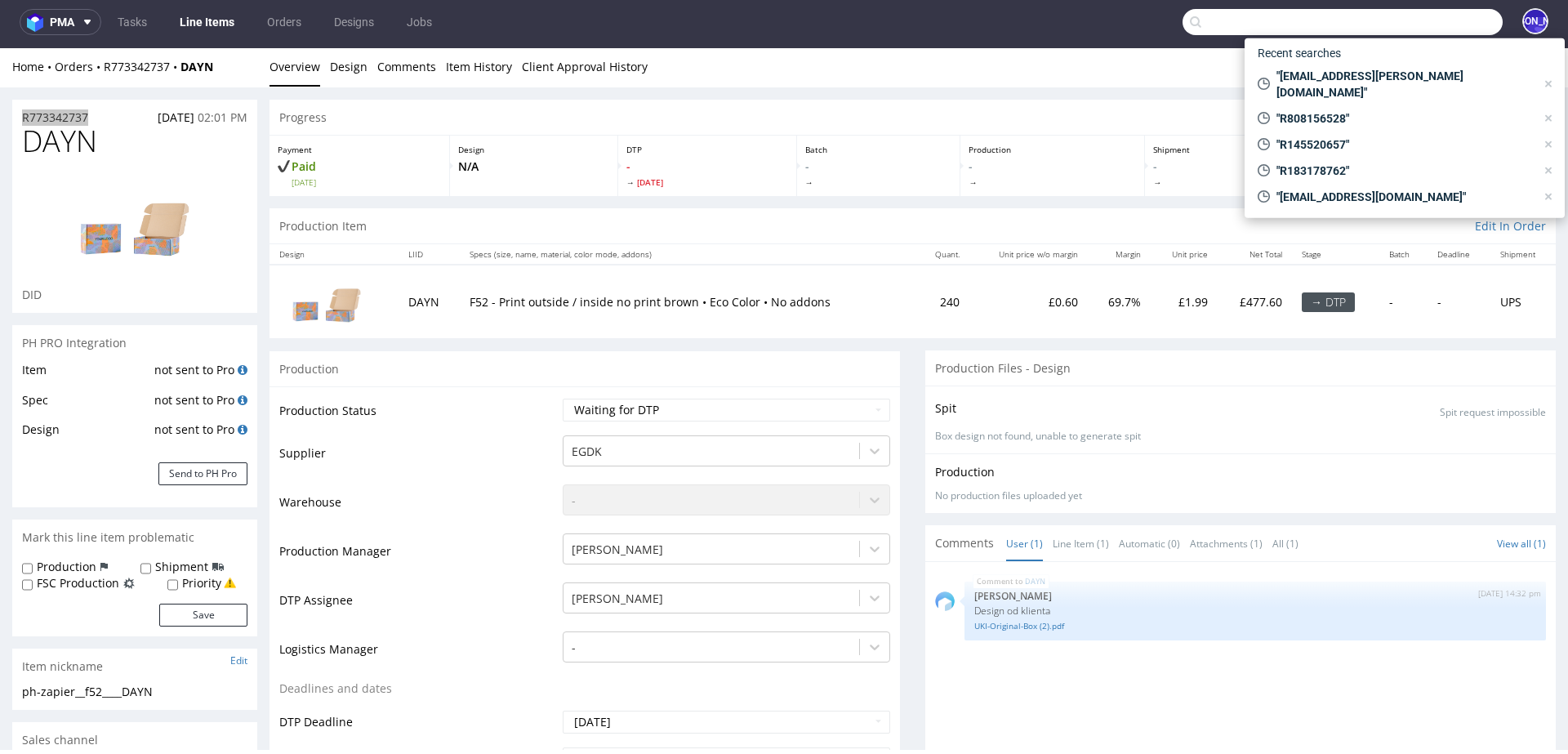
paste input "R773342737"
type input "R773342737"
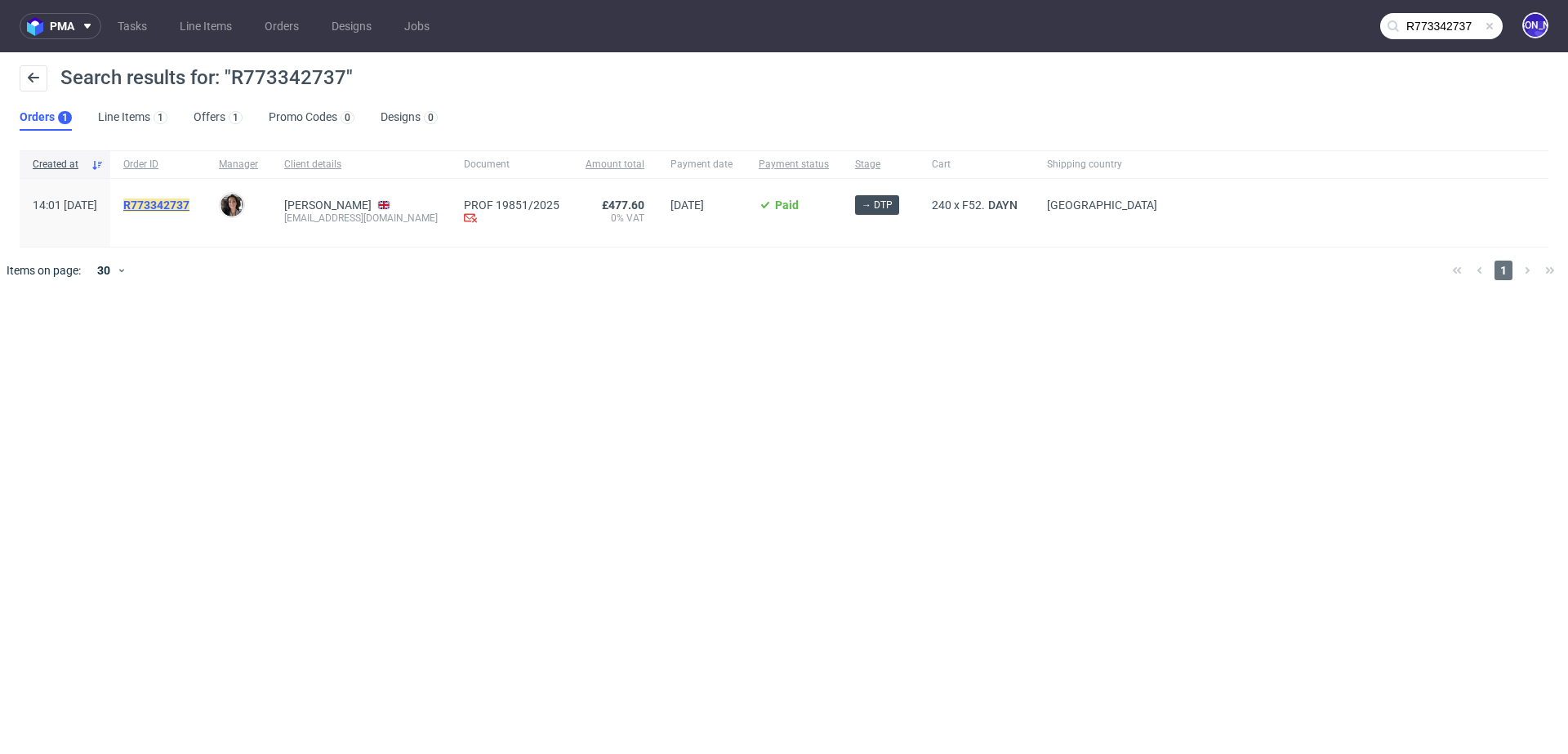
click at [189, 203] on mark "R773342737" at bounding box center [156, 205] width 66 height 13
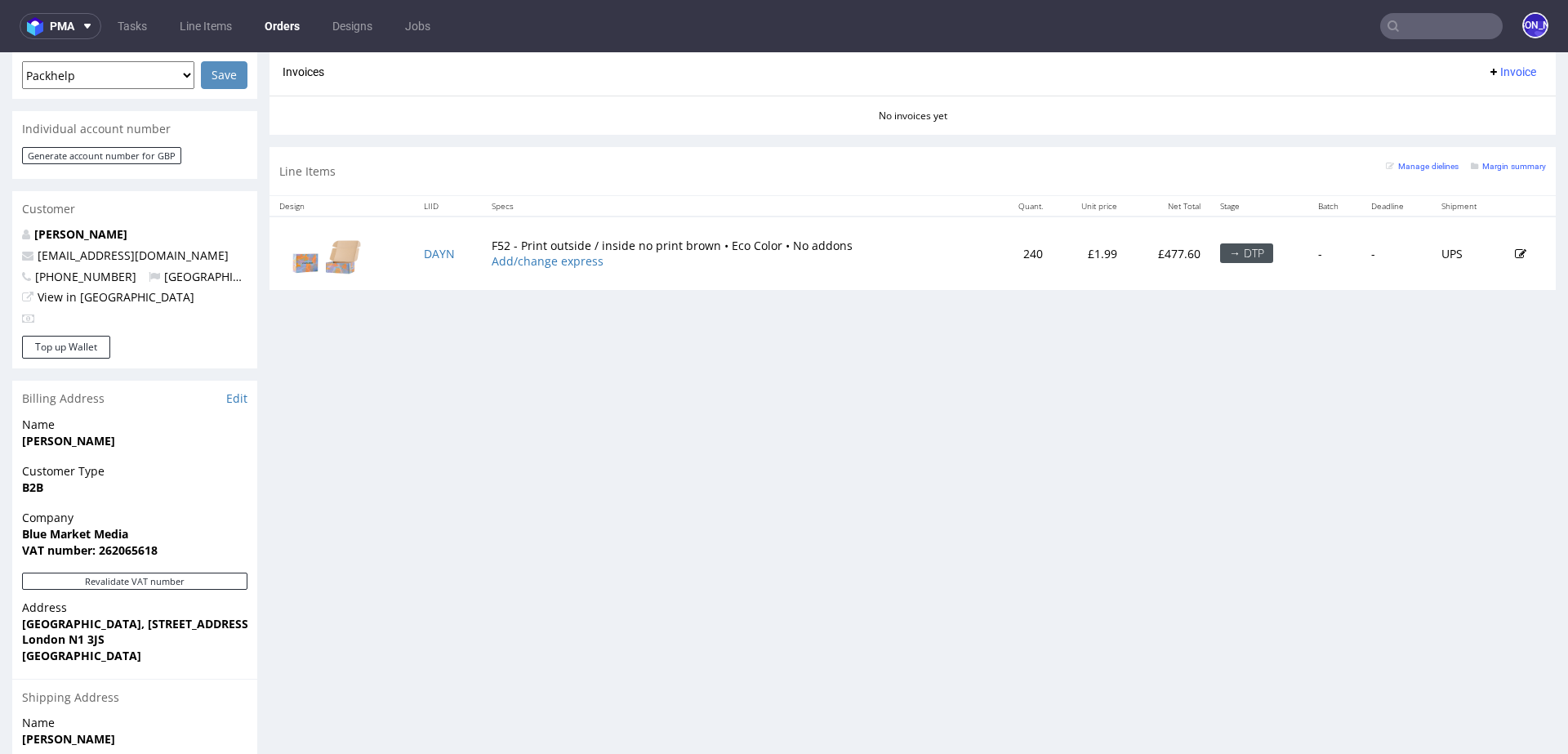
scroll to position [711, 0]
click at [1398, 37] on input "text" at bounding box center [1441, 26] width 122 height 26
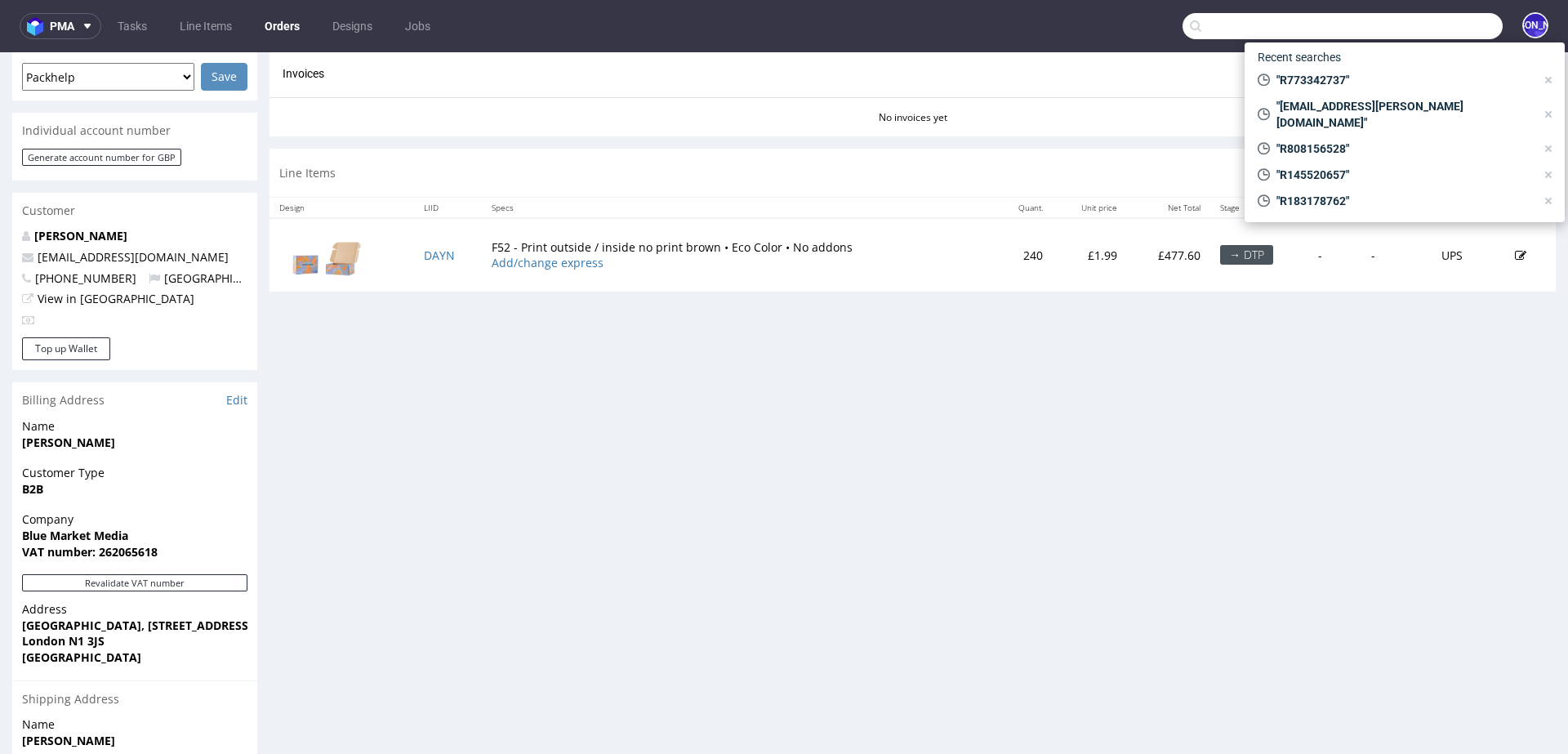
paste input "[EMAIL_ADDRESS][DOMAIN_NAME]"
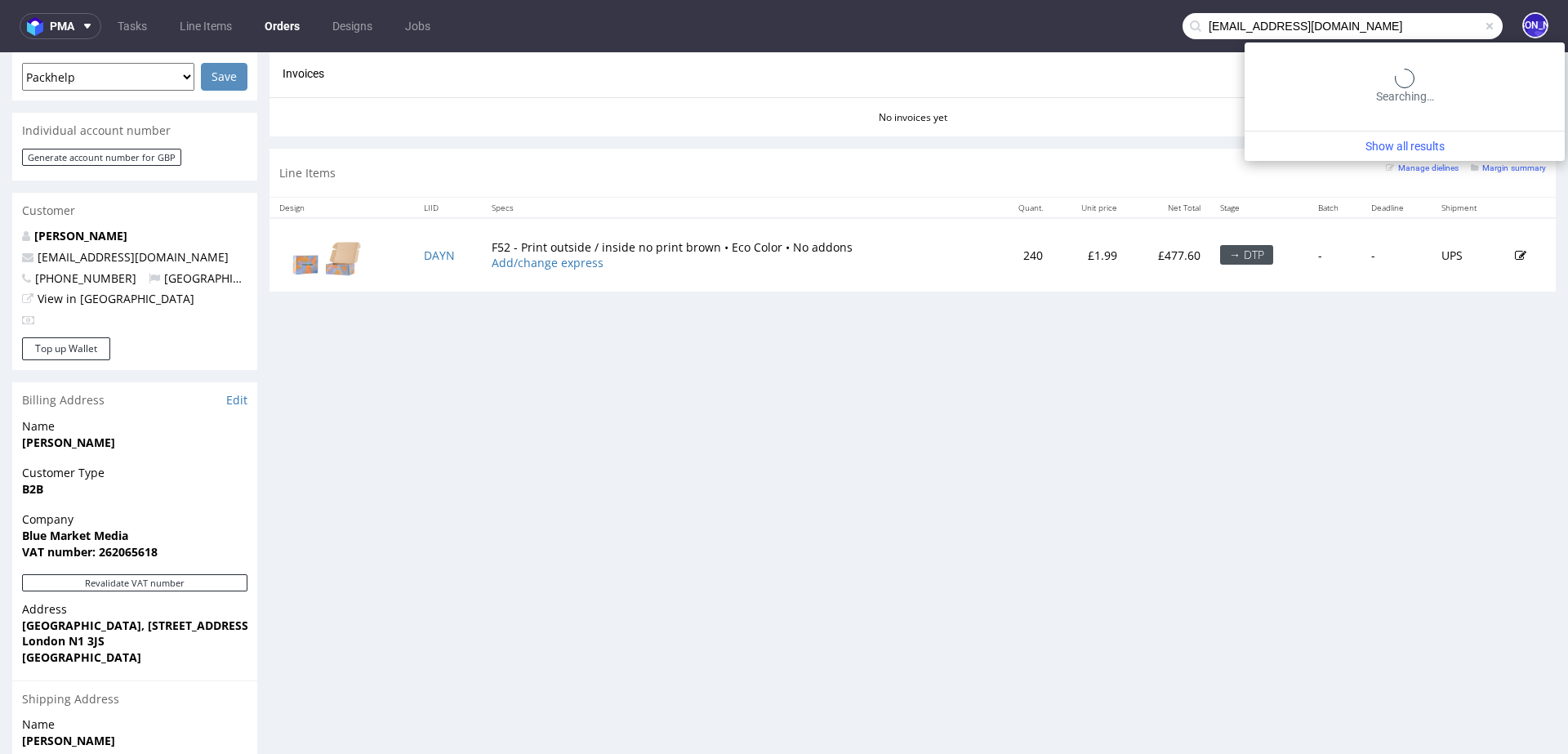
type input "[EMAIL_ADDRESS][DOMAIN_NAME]"
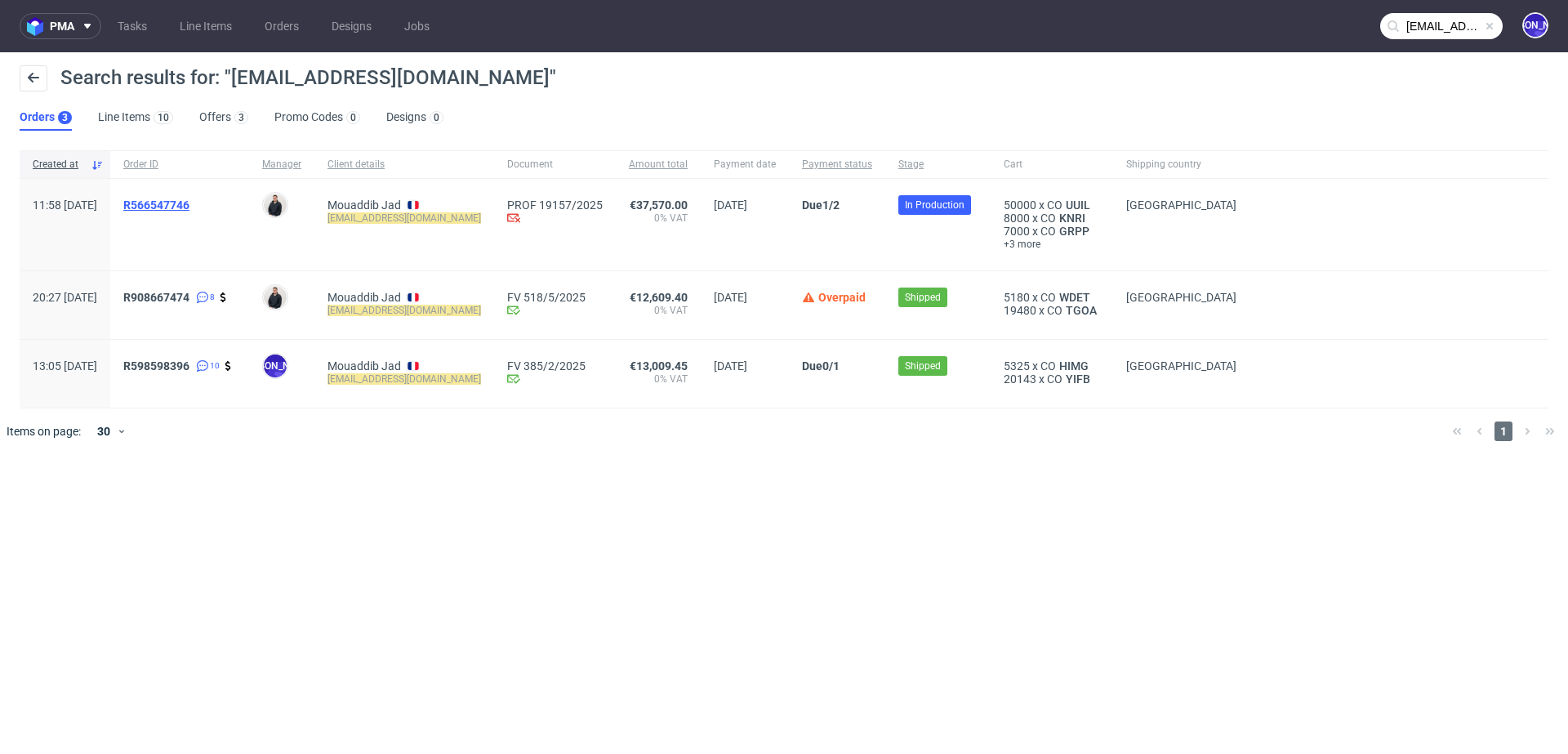
click at [189, 210] on span "R566547746" at bounding box center [156, 205] width 66 height 13
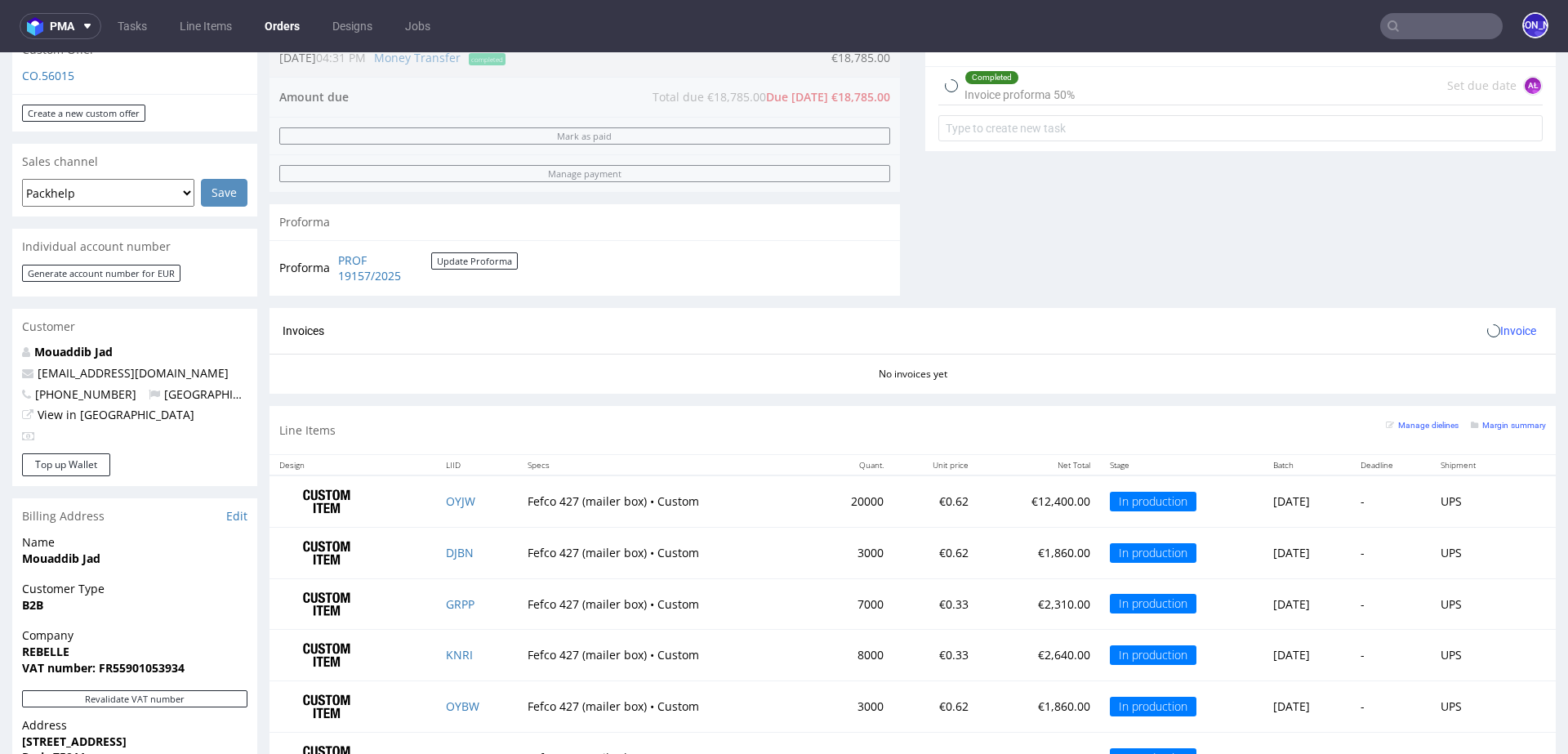
scroll to position [881, 0]
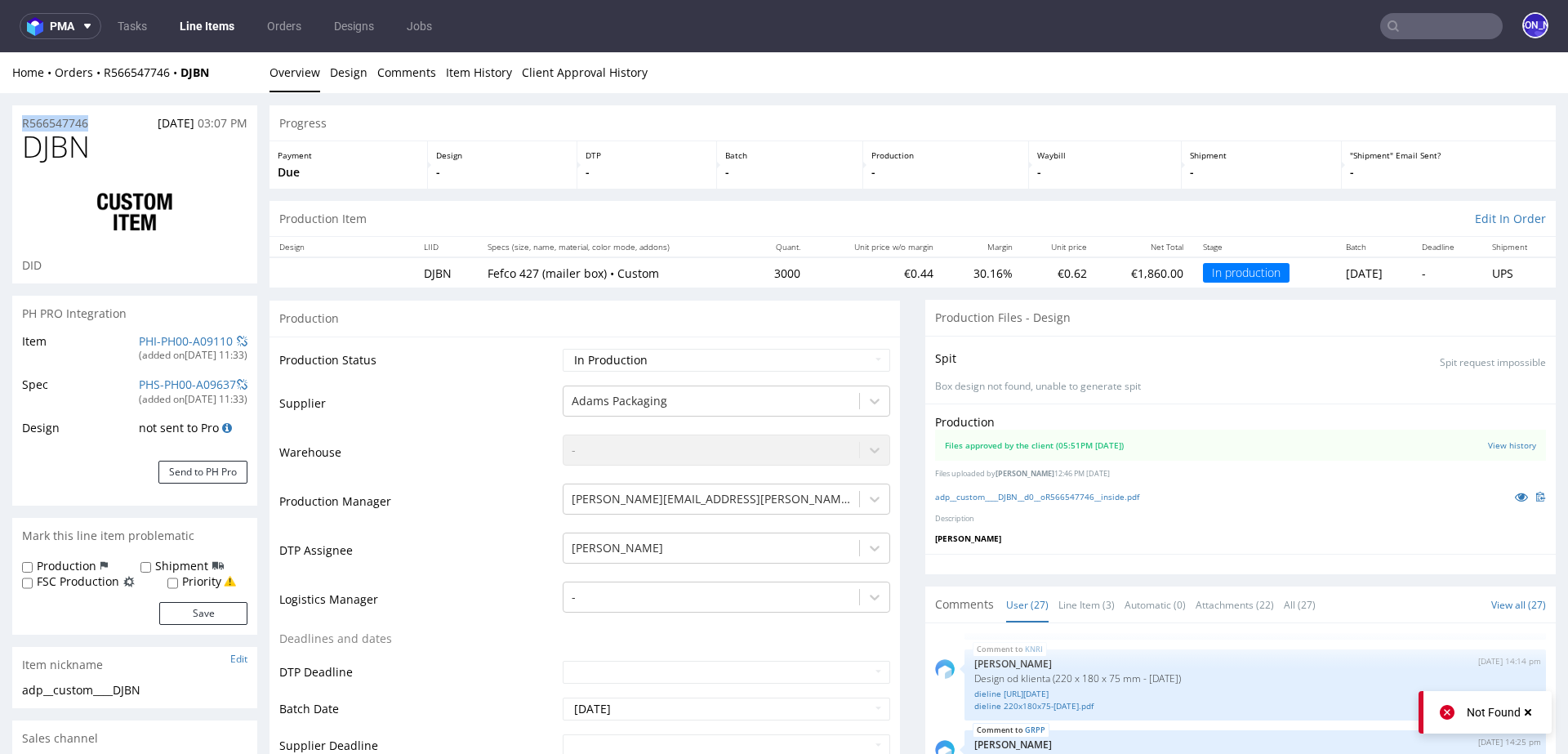
drag, startPoint x: 121, startPoint y: 122, endPoint x: 0, endPoint y: 125, distance: 121.0
copy p "R566547746"
